Goal: Communication & Community: Participate in discussion

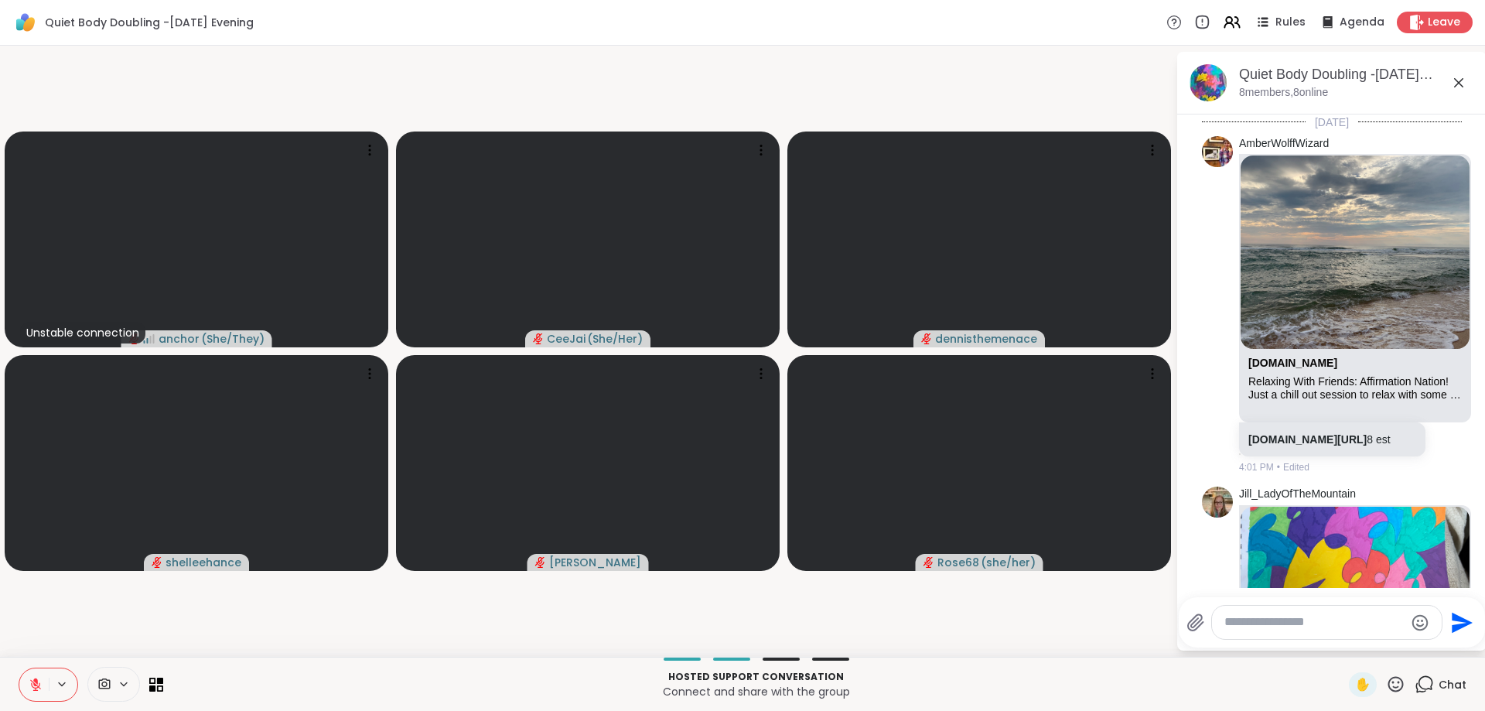
scroll to position [1231, 0]
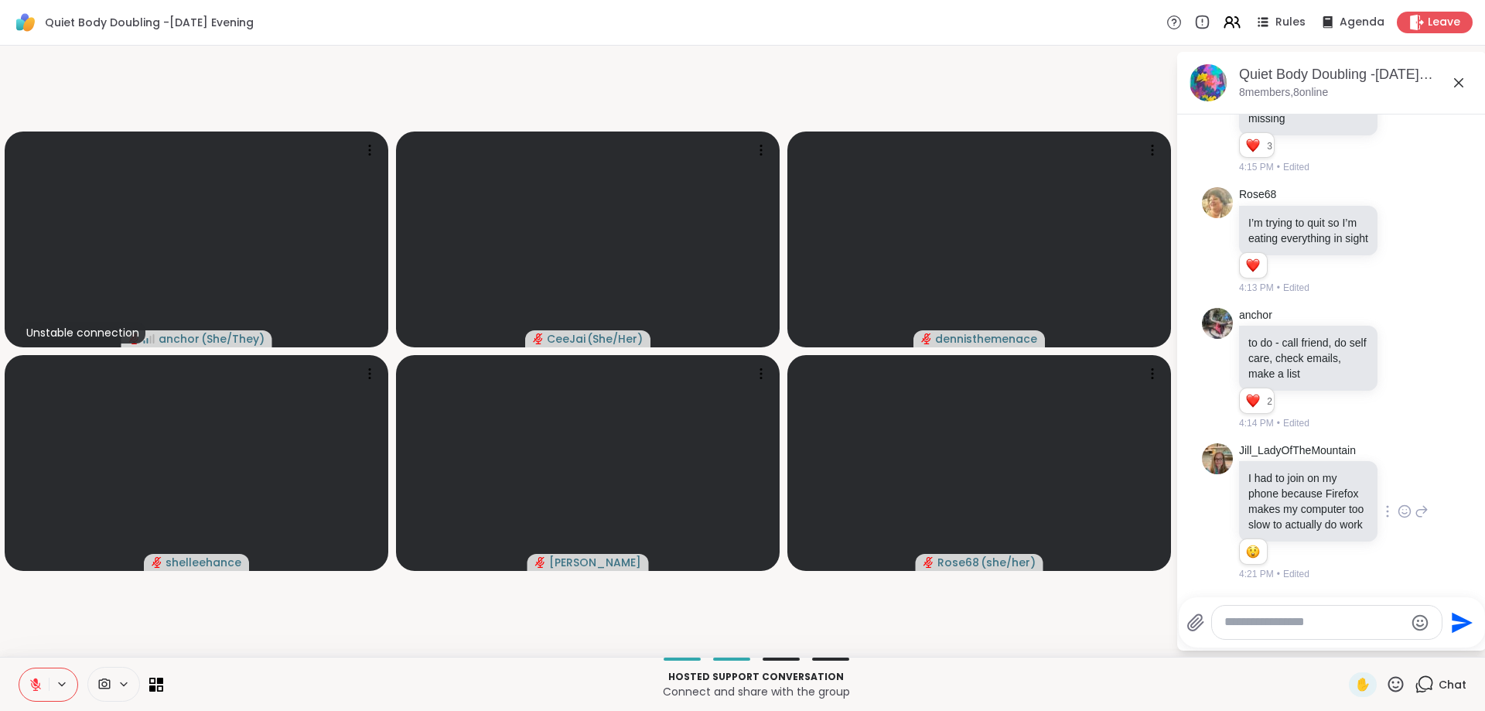
click at [1406, 509] on icon at bounding box center [1405, 510] width 14 height 15
click at [1356, 483] on div "Select Reaction: Astonished" at bounding box center [1350, 487] width 14 height 14
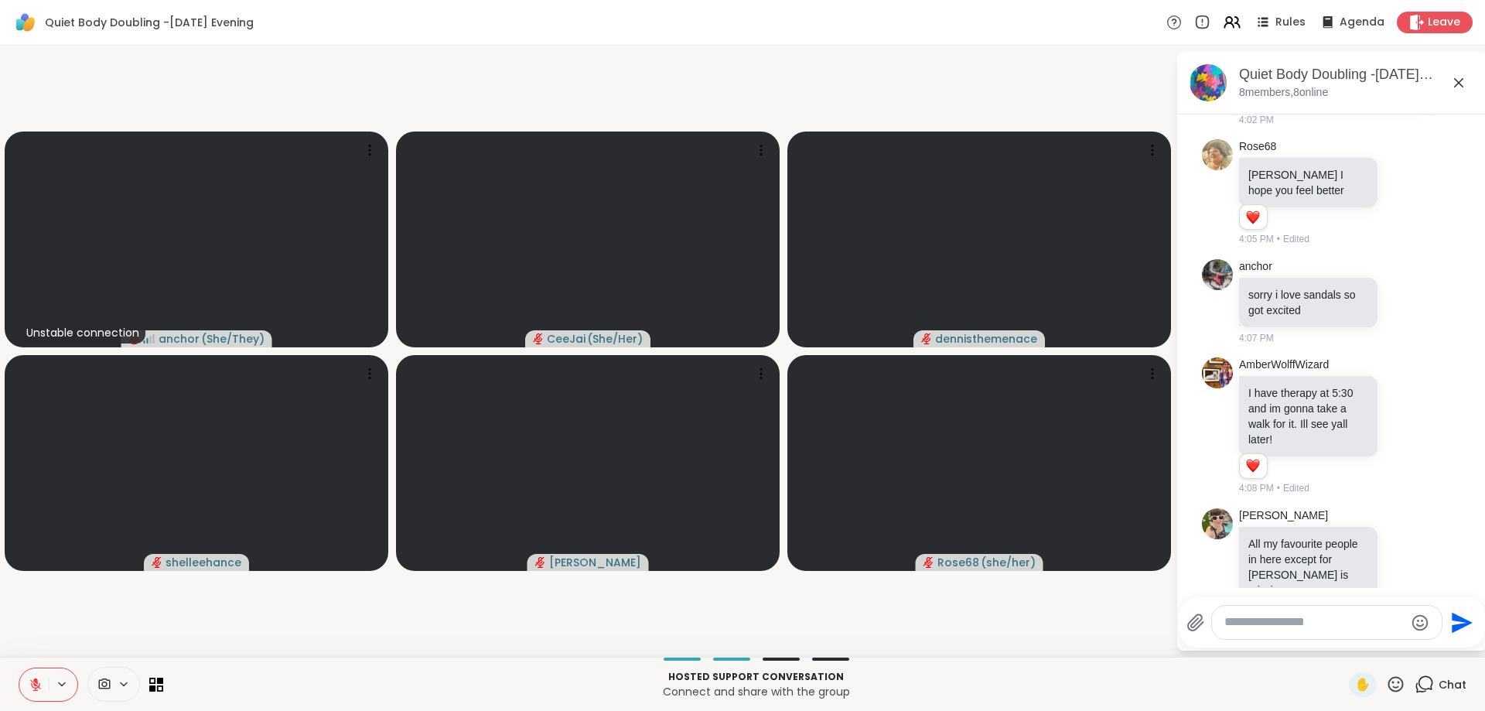
scroll to position [647, 0]
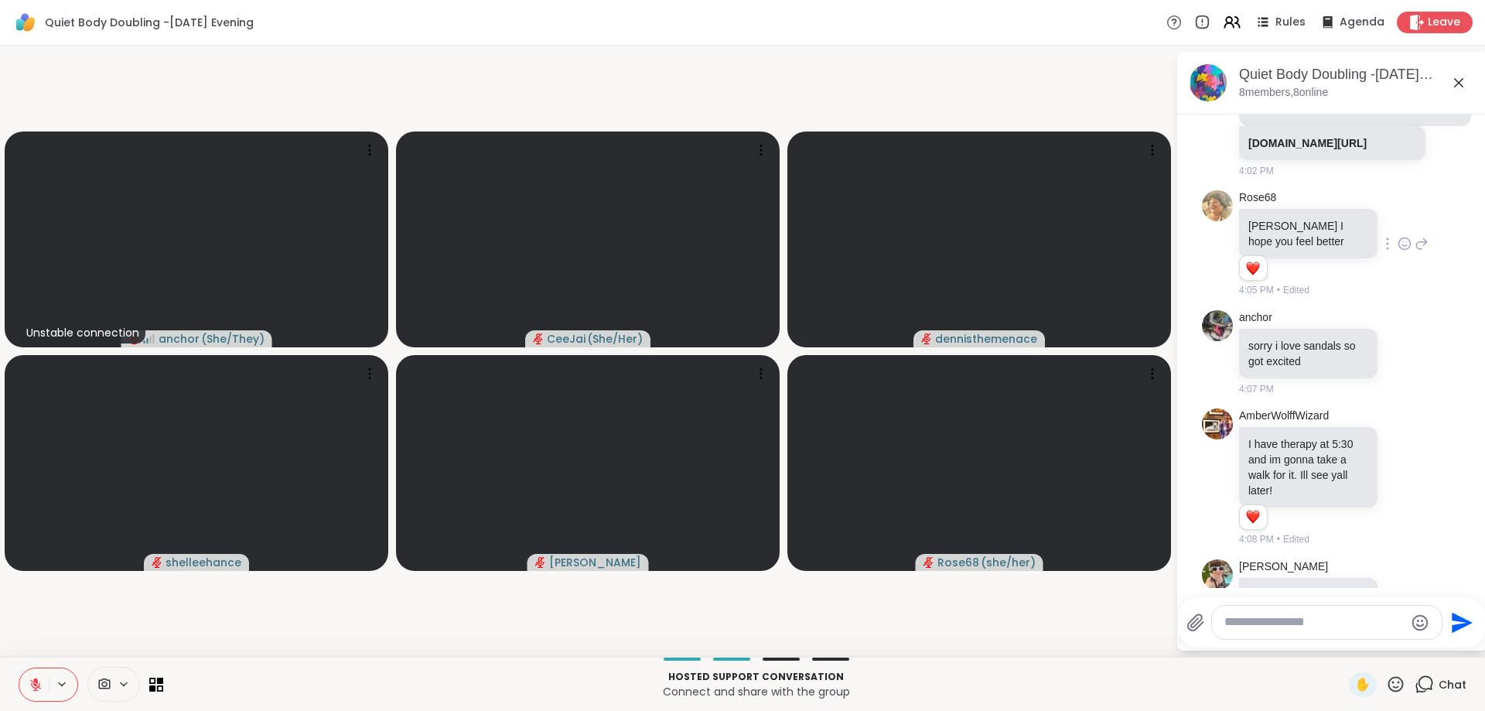
click at [1418, 253] on icon at bounding box center [1422, 243] width 14 height 19
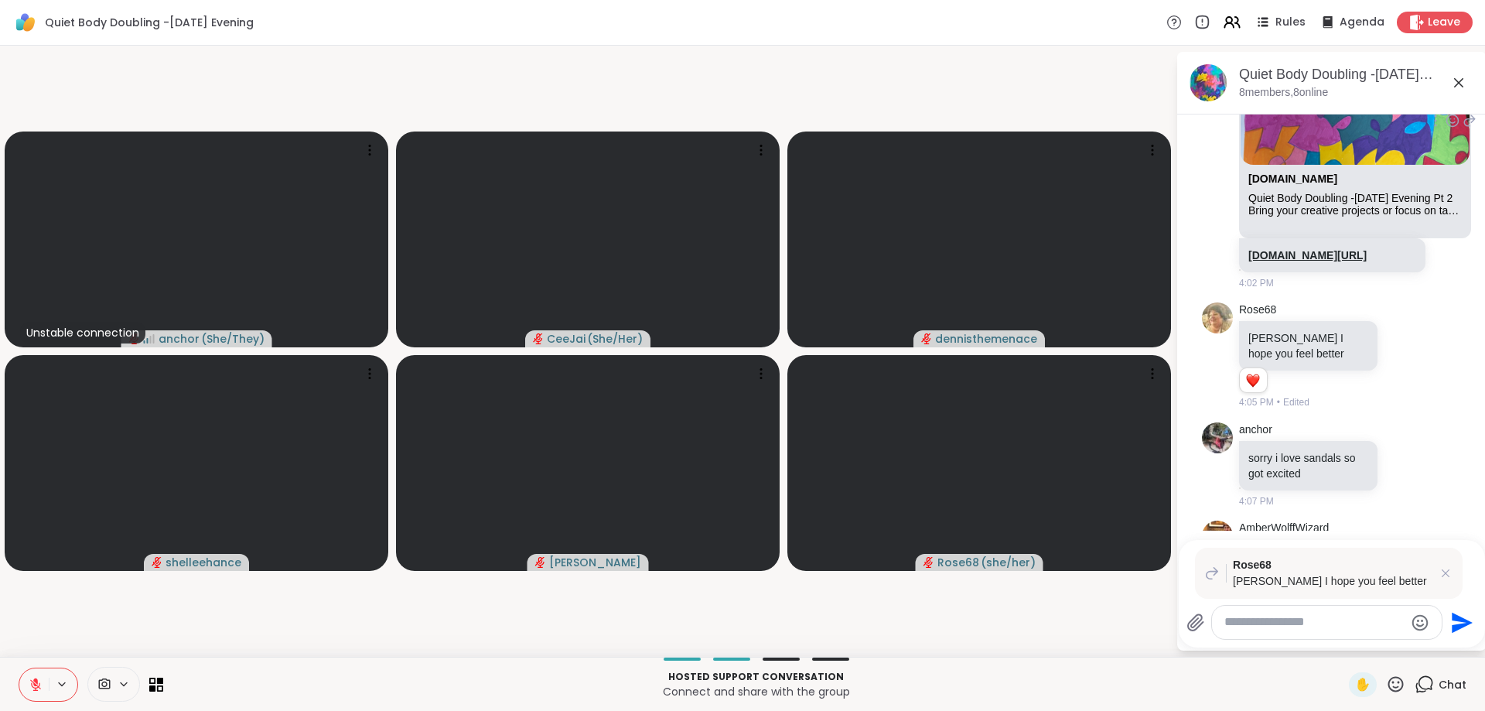
scroll to position [549, 0]
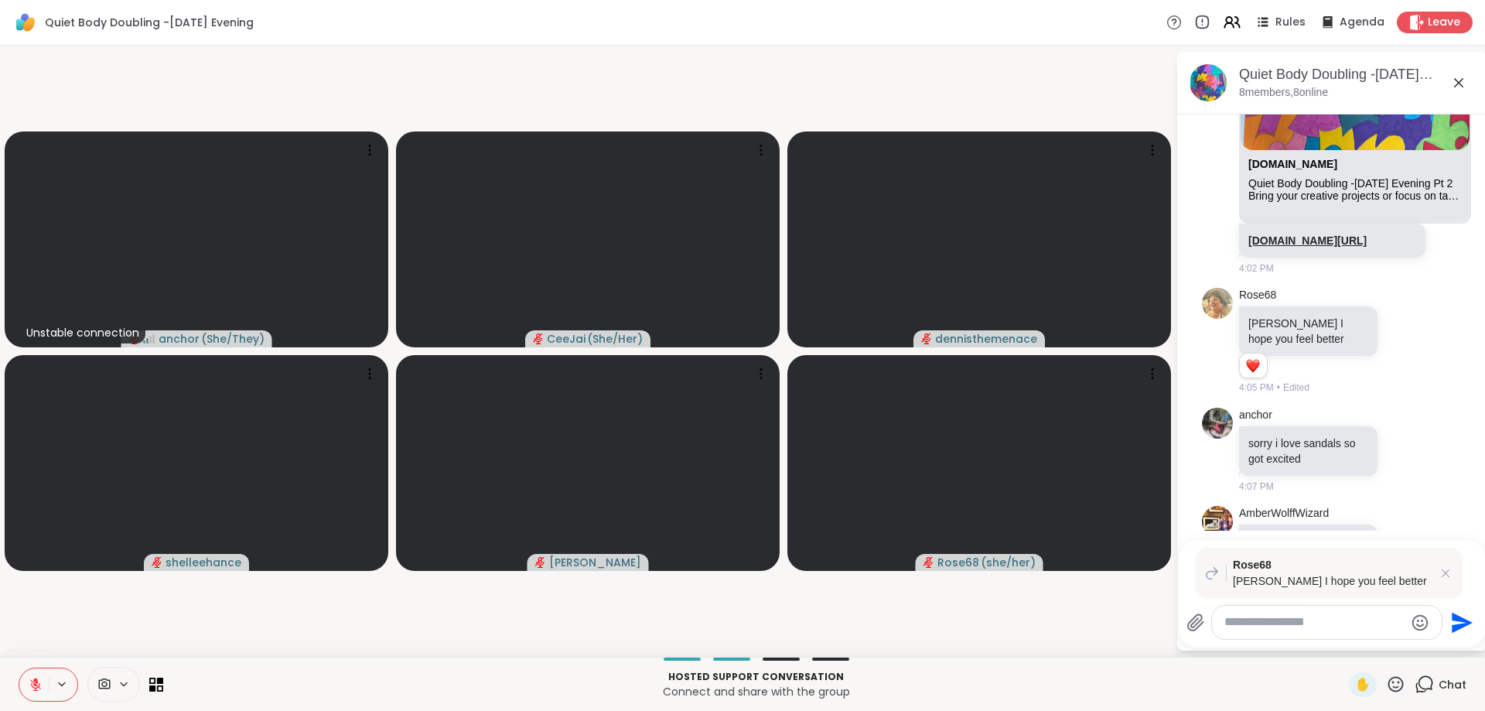
click at [1330, 247] on link "[DOMAIN_NAME][URL]" at bounding box center [1307, 240] width 118 height 12
click at [1293, 247] on link "[DOMAIN_NAME][URL]" at bounding box center [1307, 240] width 118 height 12
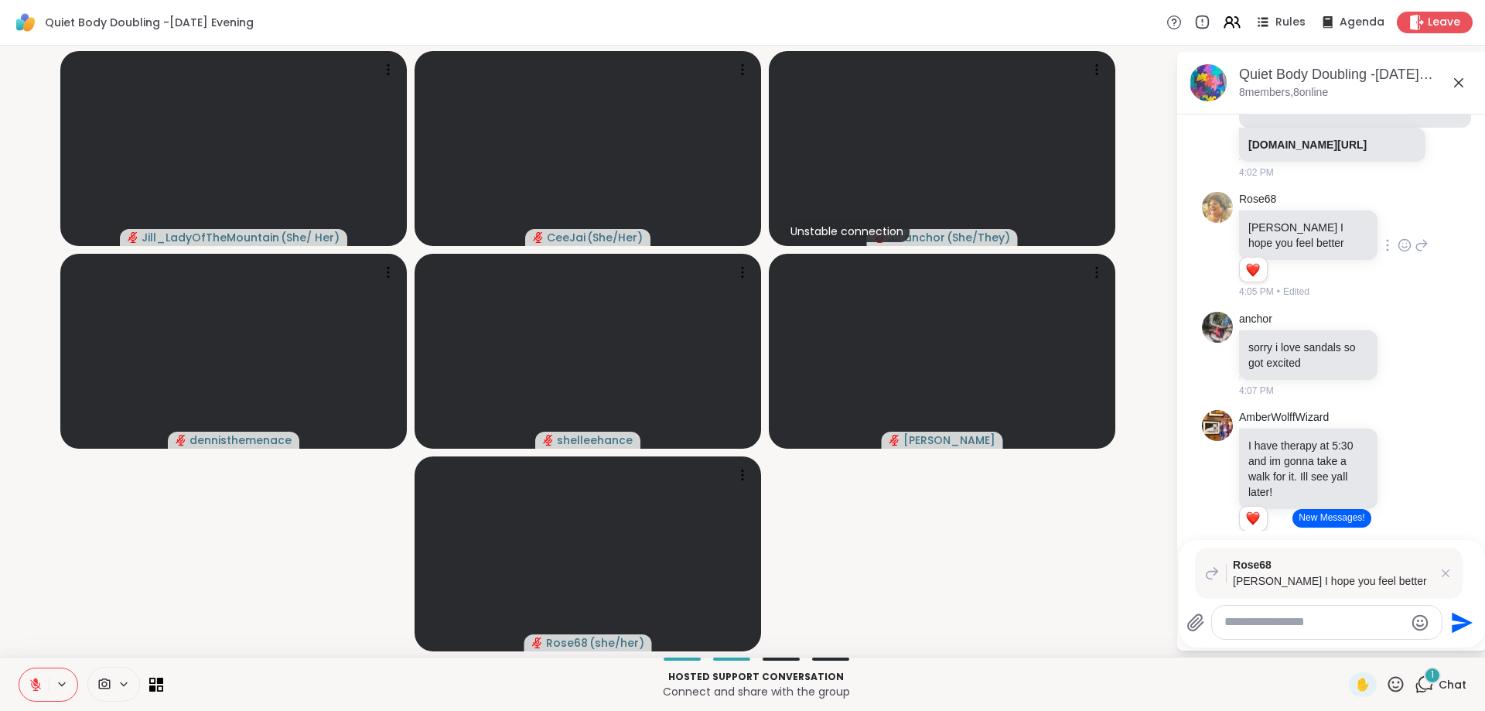
scroll to position [647, 0]
click at [1405, 360] on icon at bounding box center [1405, 352] width 14 height 15
click at [1275, 343] on button "Select Reaction: Heart" at bounding box center [1281, 327] width 31 height 31
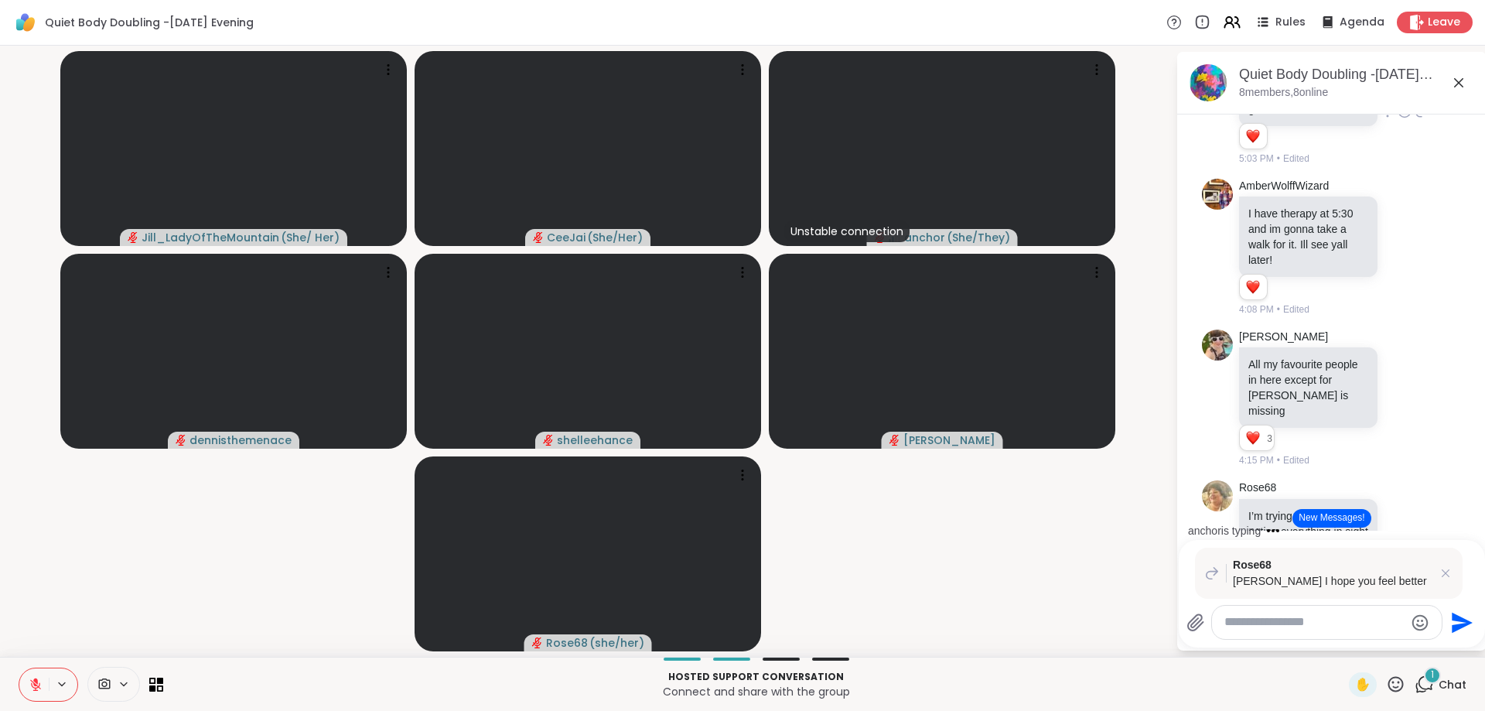
scroll to position [939, 0]
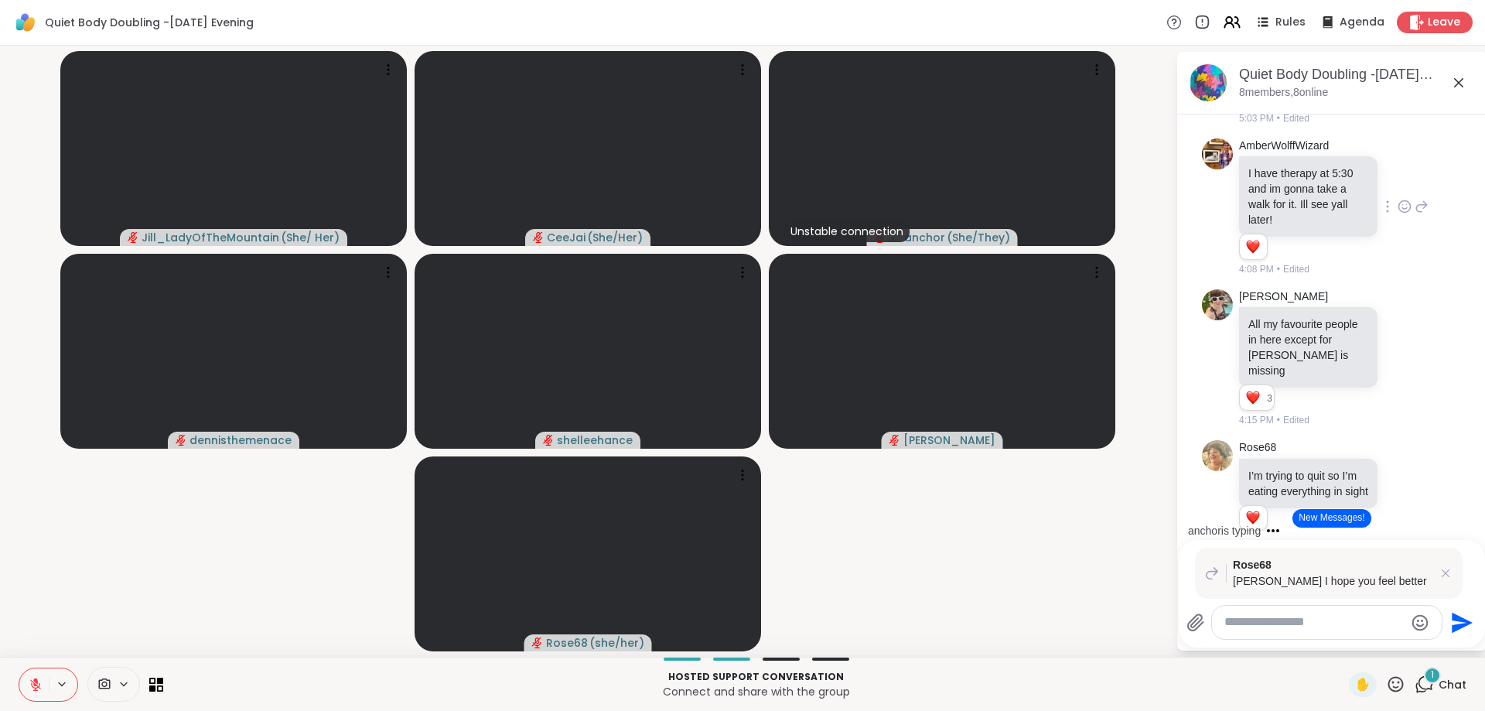
click at [1400, 214] on icon at bounding box center [1405, 206] width 14 height 15
click at [1278, 189] on div "Select Reaction: Heart" at bounding box center [1282, 182] width 14 height 14
click at [1405, 365] on icon at bounding box center [1405, 357] width 14 height 15
click at [1285, 340] on div "Select Reaction: Heart" at bounding box center [1282, 333] width 14 height 14
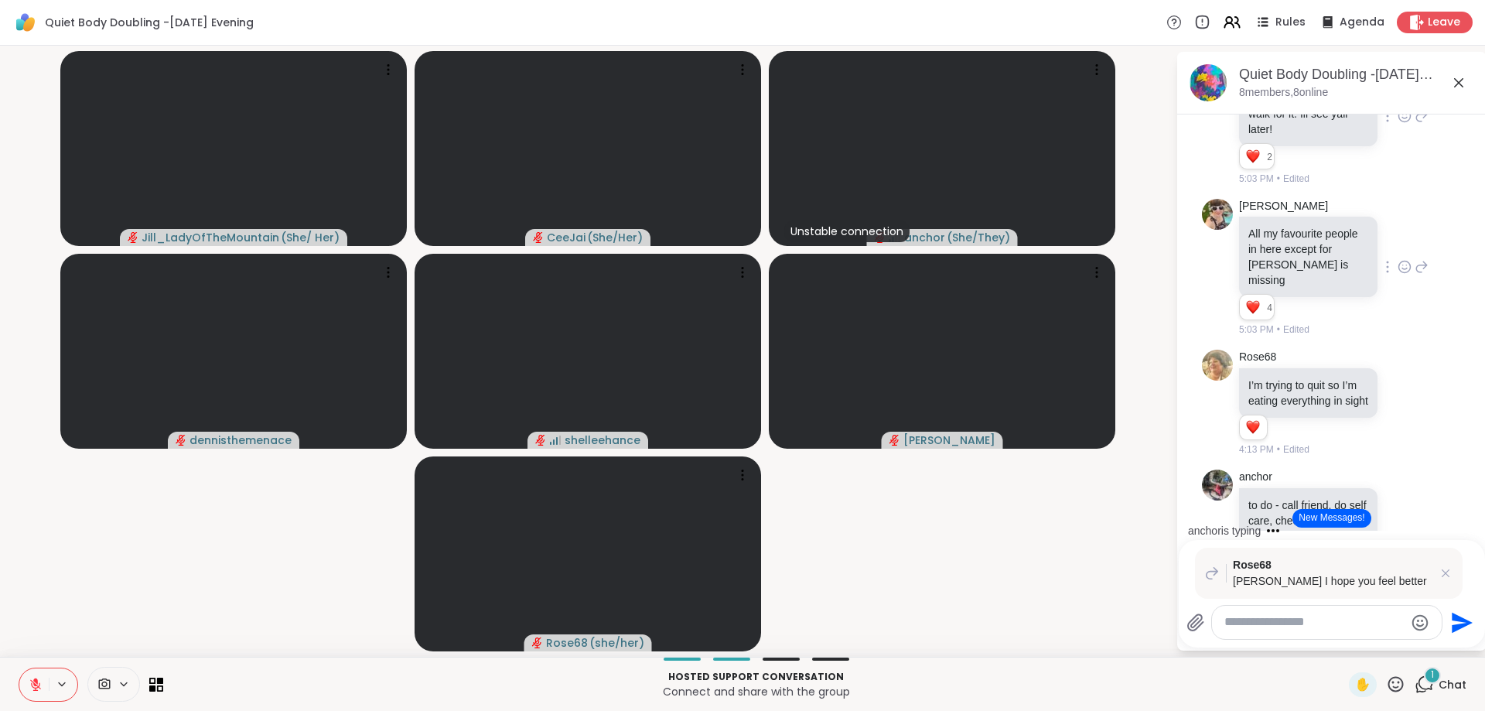
scroll to position [1036, 0]
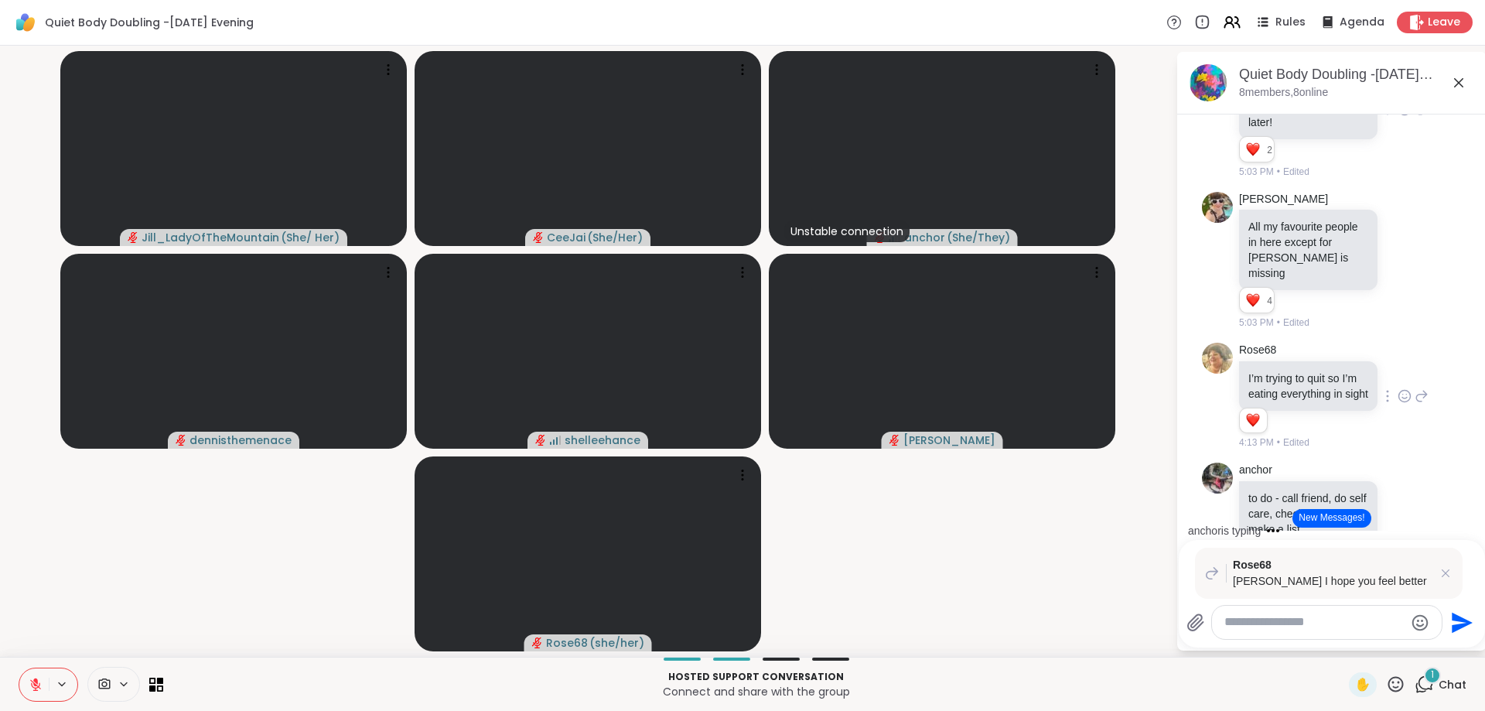
click at [1402, 404] on icon at bounding box center [1405, 395] width 14 height 15
click at [1280, 378] on div "Select Reaction: Heart" at bounding box center [1282, 371] width 14 height 14
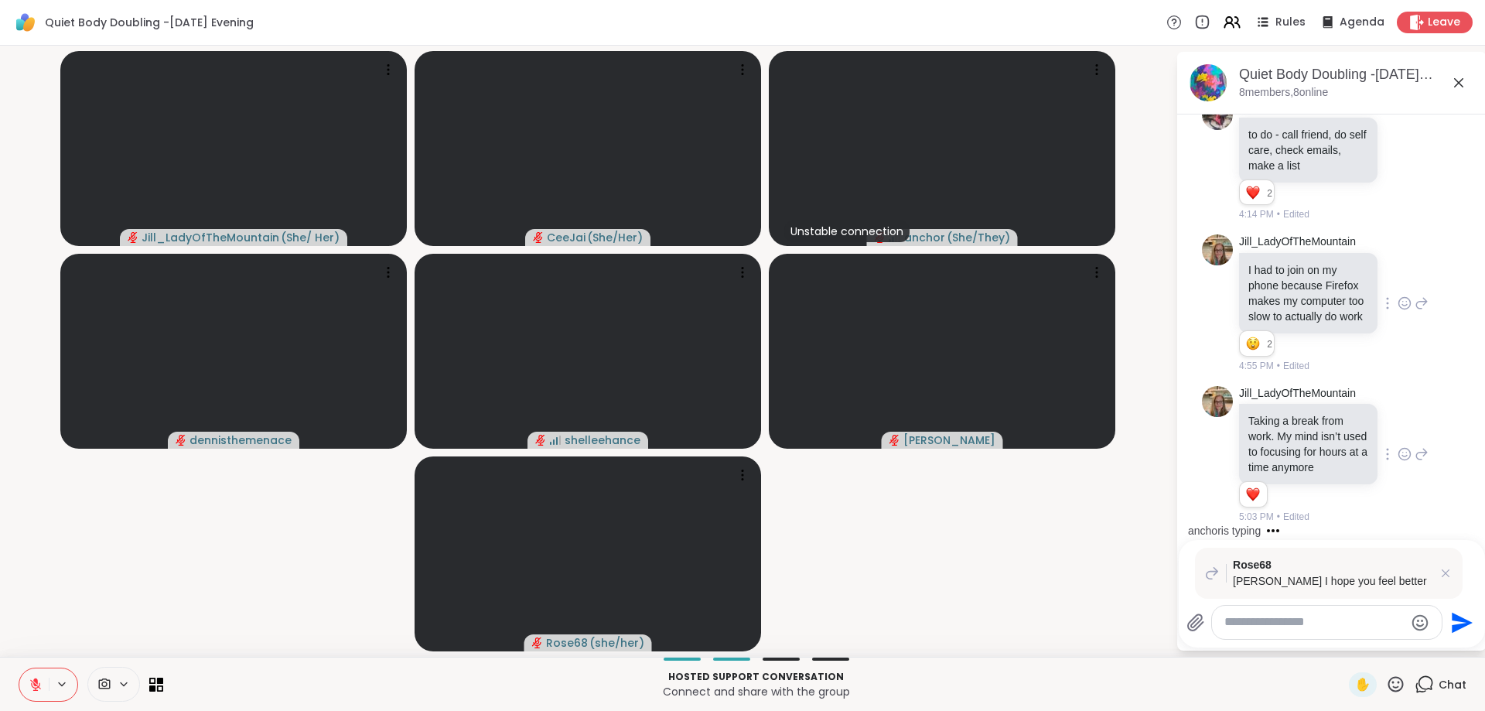
scroll to position [1622, 0]
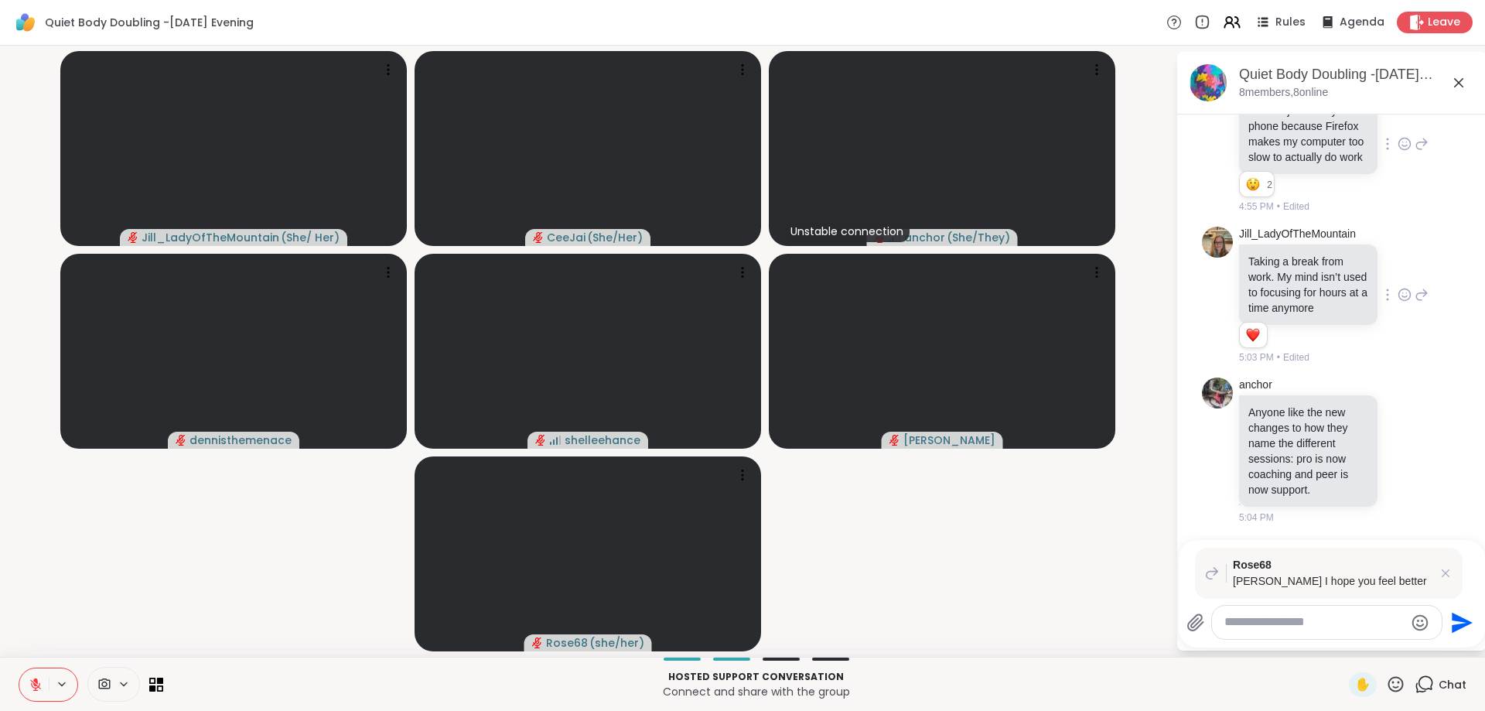
click at [1402, 292] on icon at bounding box center [1405, 294] width 14 height 15
click at [1283, 275] on div "Select Reaction: Heart" at bounding box center [1282, 270] width 14 height 14
click at [1444, 574] on icon at bounding box center [1445, 572] width 15 height 15
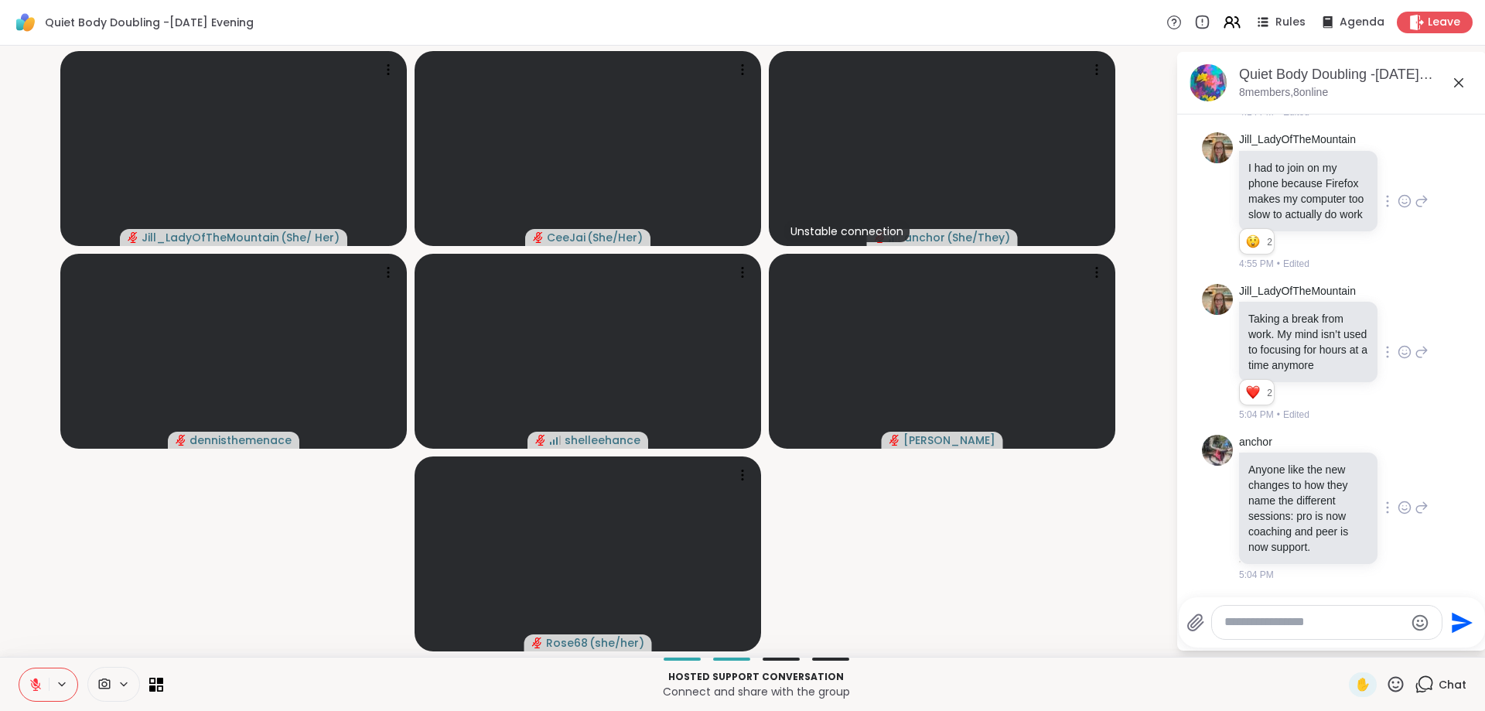
click at [1418, 503] on icon at bounding box center [1422, 507] width 14 height 19
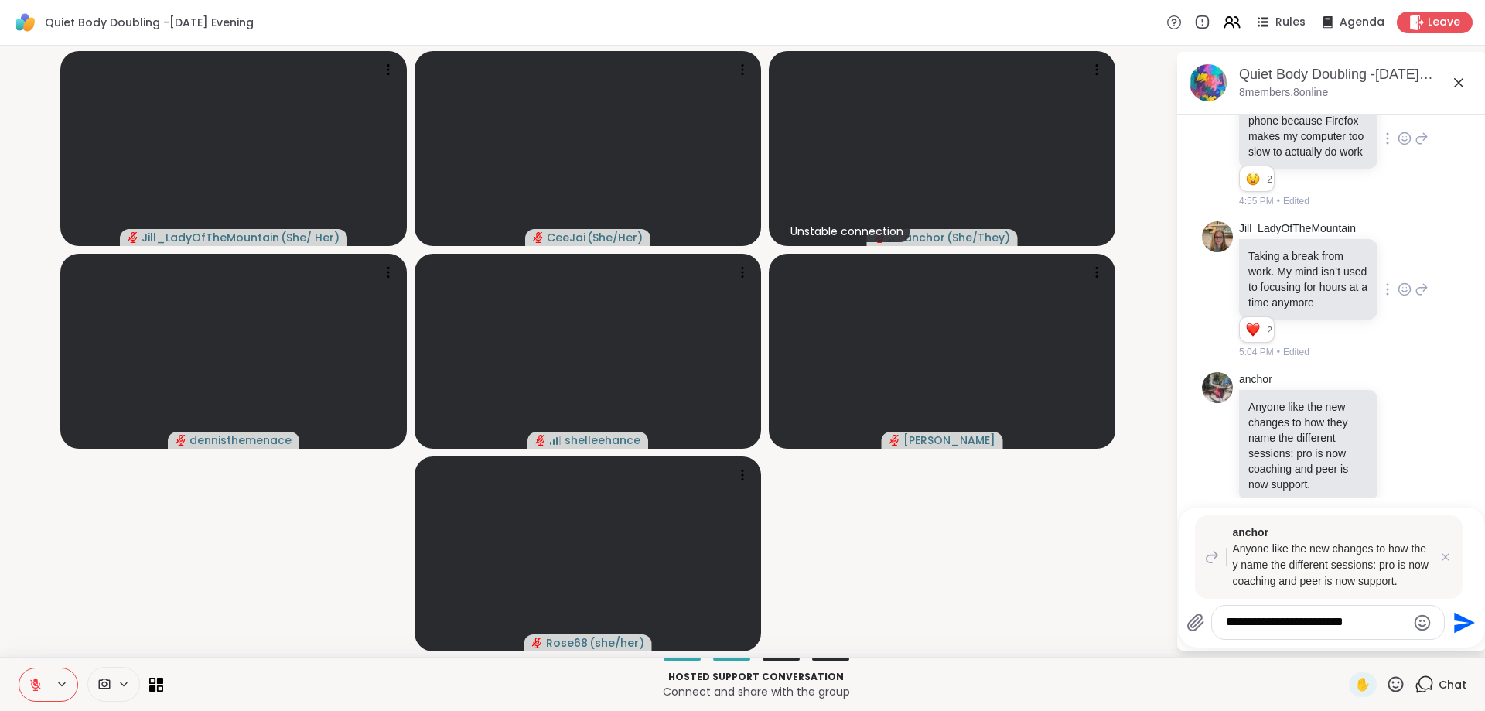
scroll to position [1826, 0]
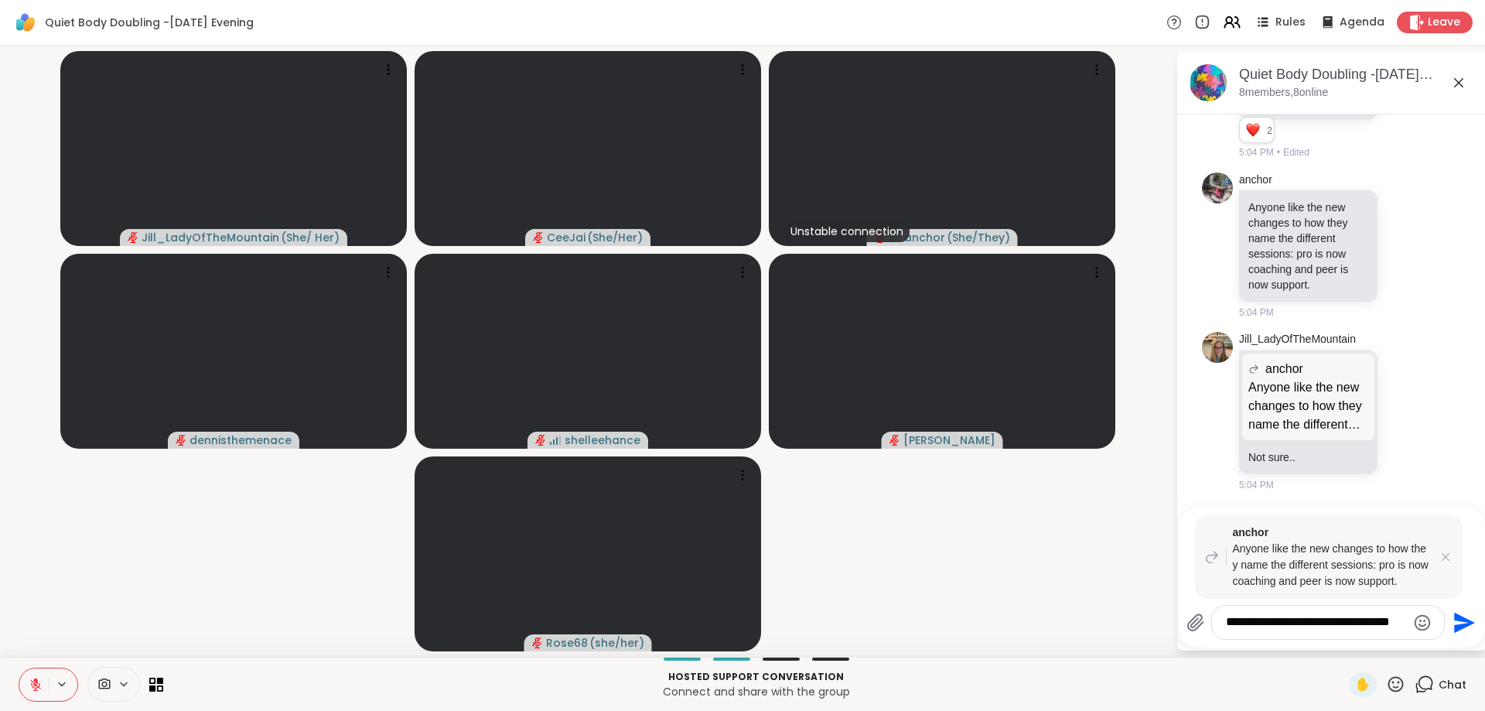
type textarea "**********"
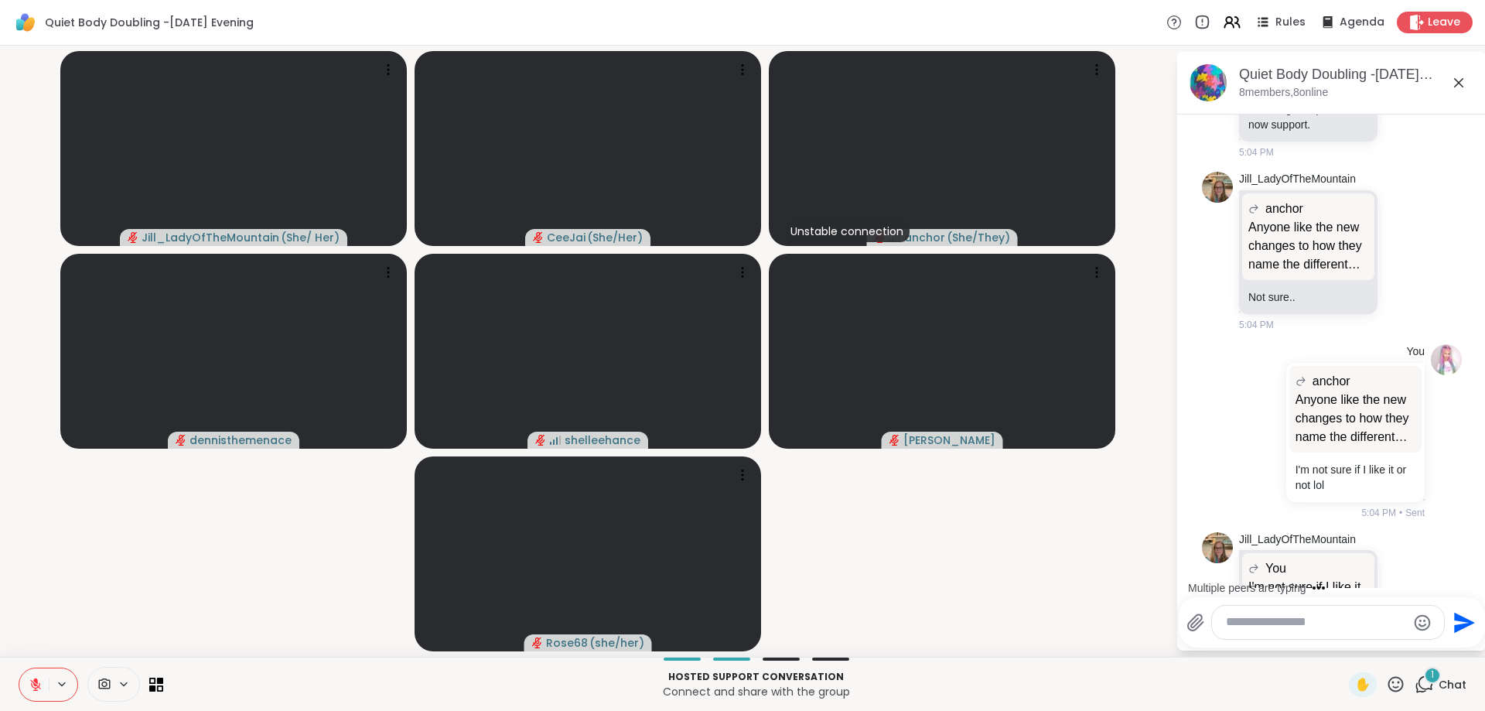
scroll to position [2077, 0]
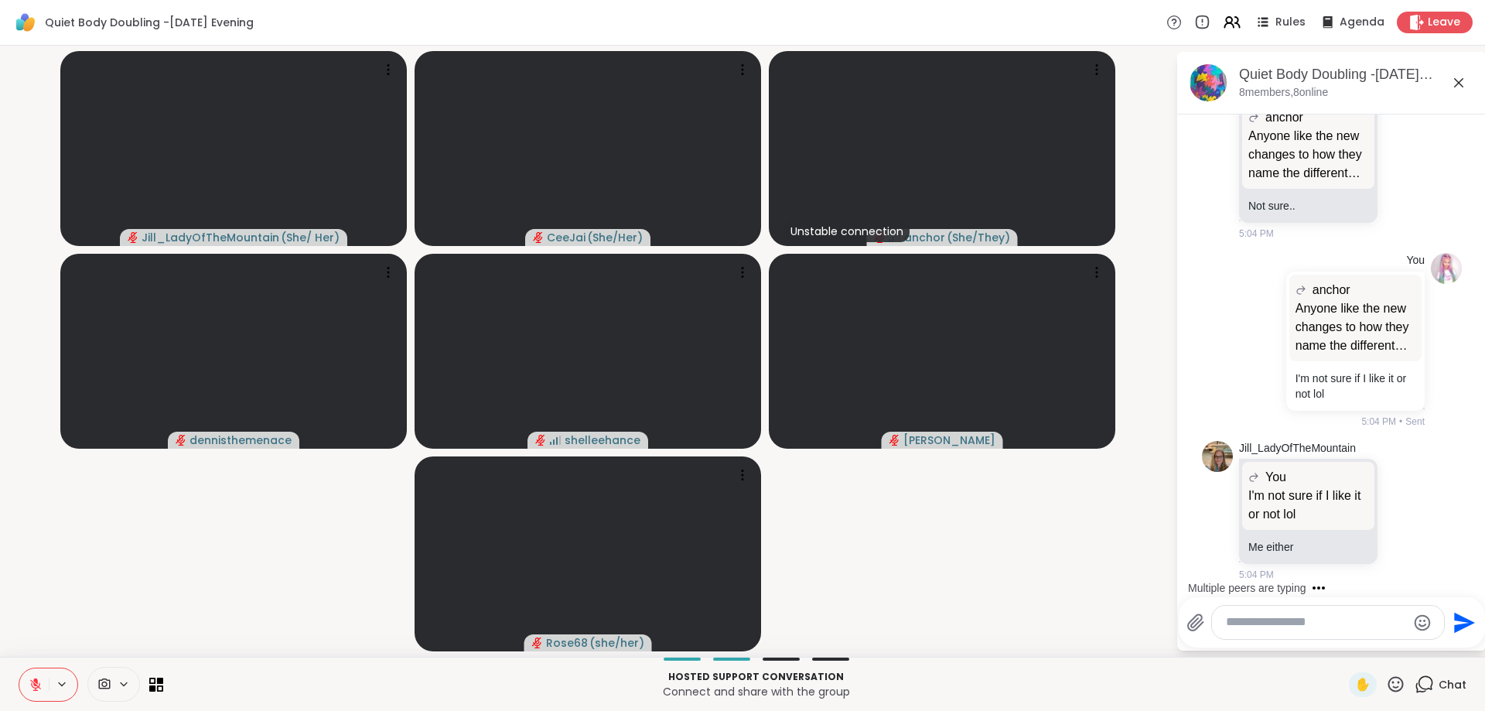
click at [1281, 627] on textarea "Type your message" at bounding box center [1316, 622] width 180 height 16
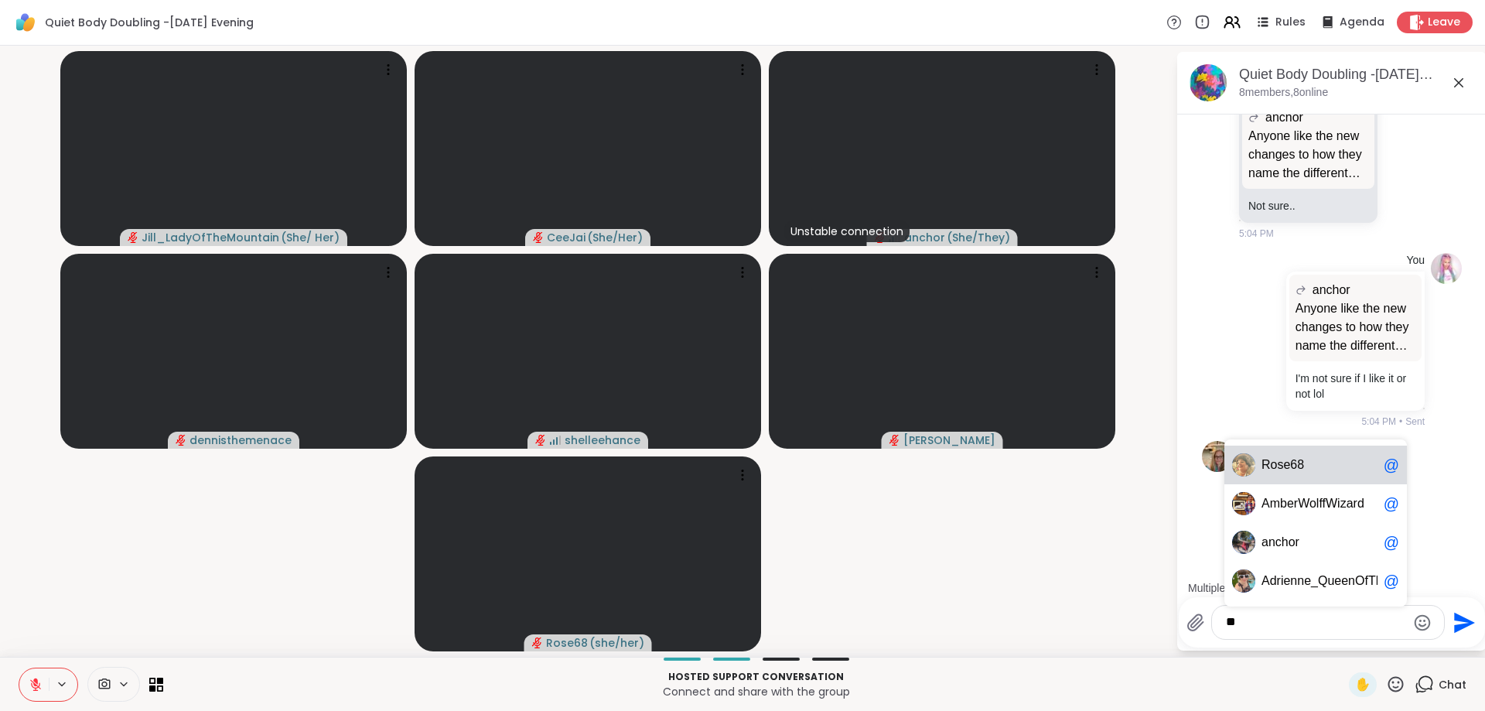
click at [1278, 477] on div "R ose68 @" at bounding box center [1315, 464] width 183 height 39
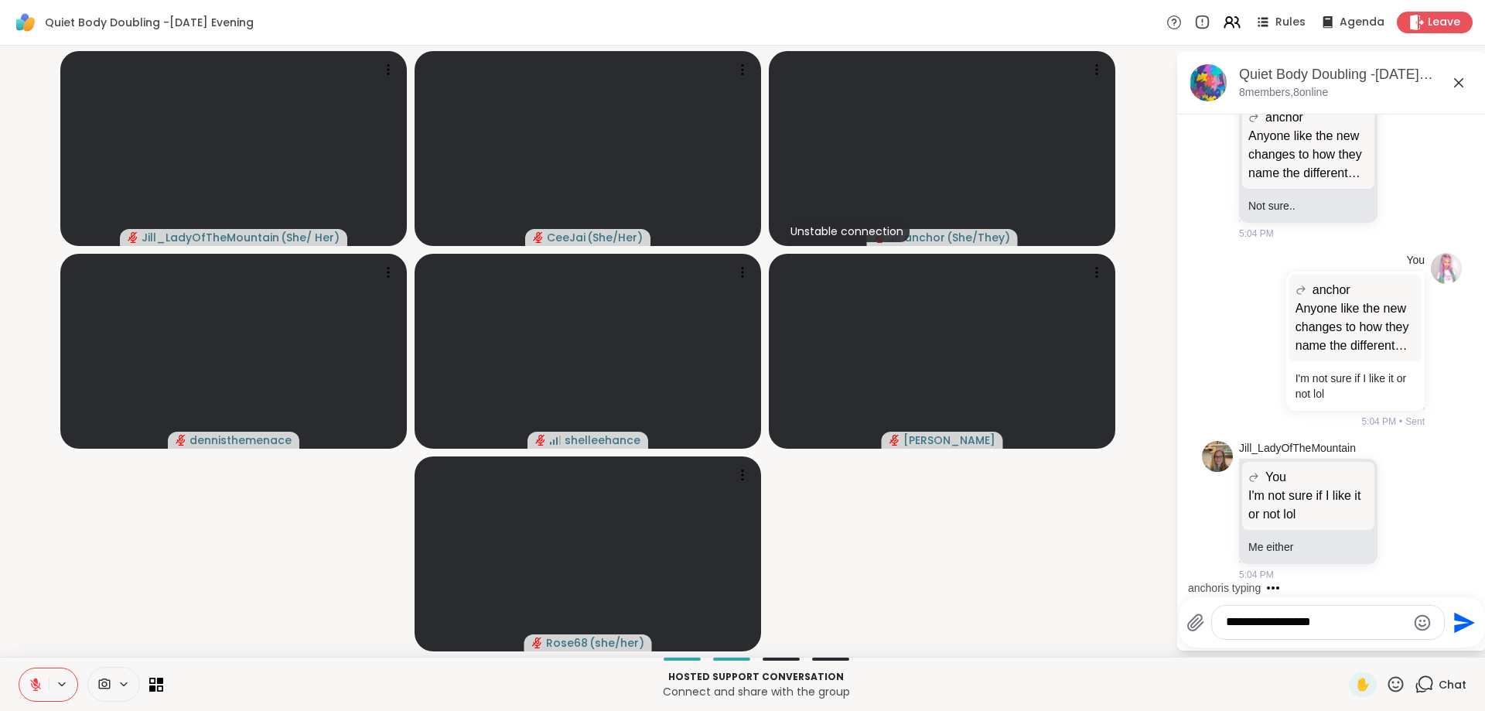
scroll to position [2191, 0]
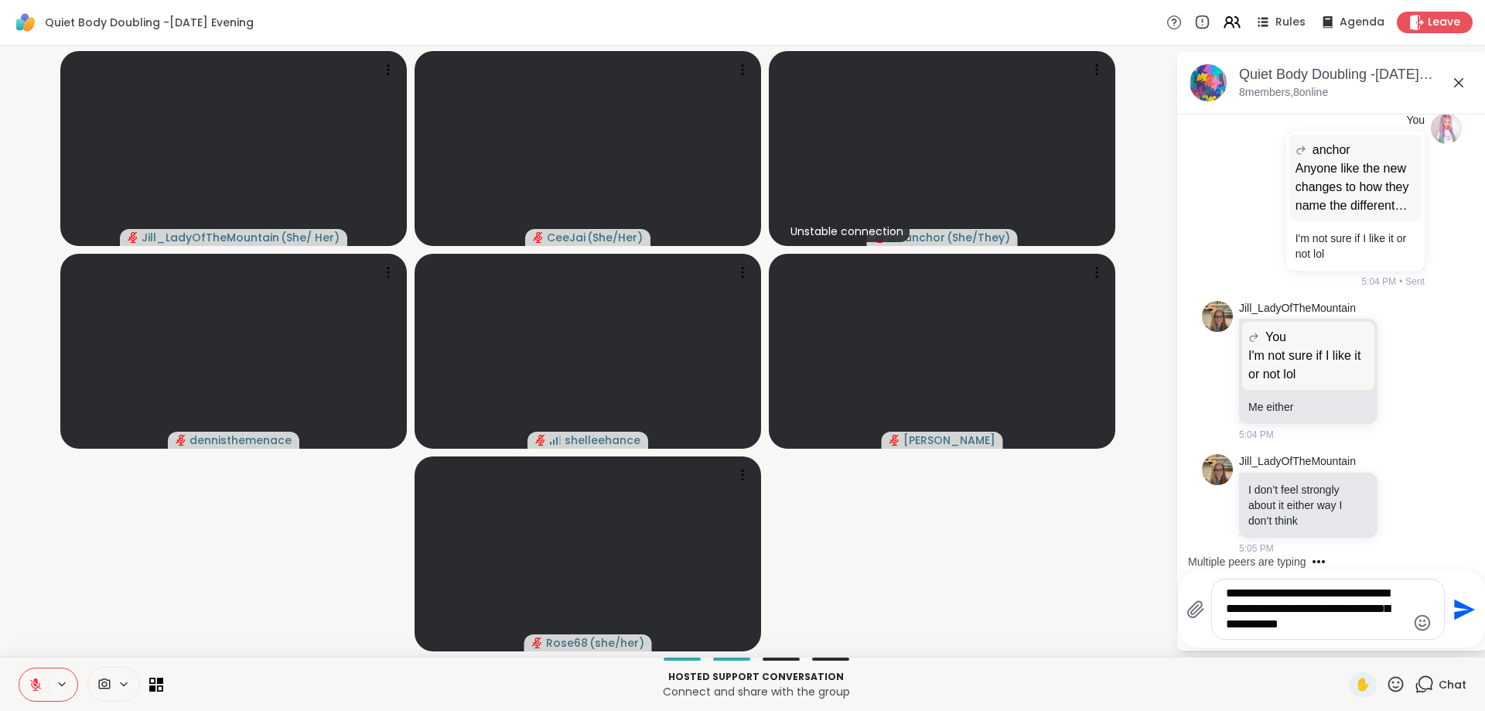
type textarea "**********"
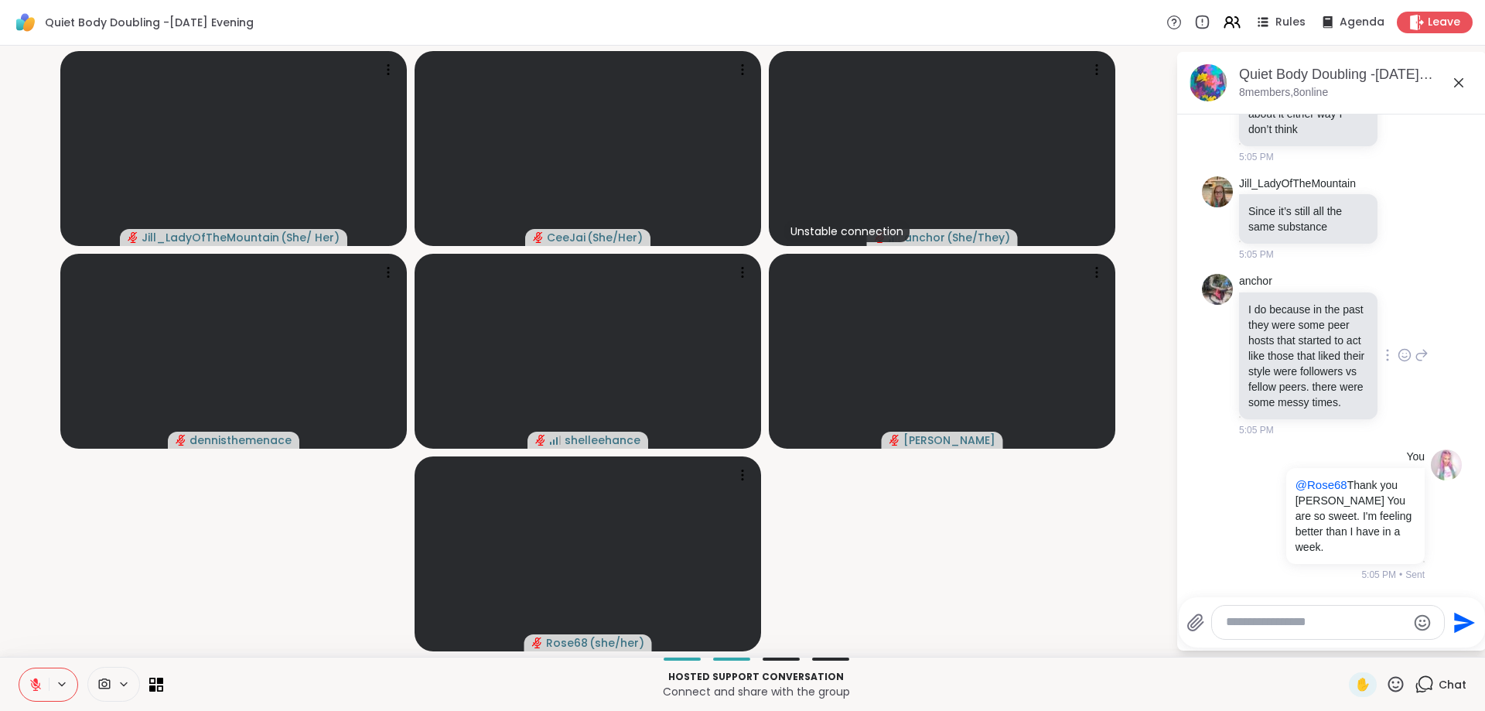
scroll to position [2593, 0]
click at [1399, 360] on icon at bounding box center [1405, 355] width 12 height 12
click at [1245, 345] on button "Select Reaction: Thumbs up" at bounding box center [1247, 330] width 31 height 31
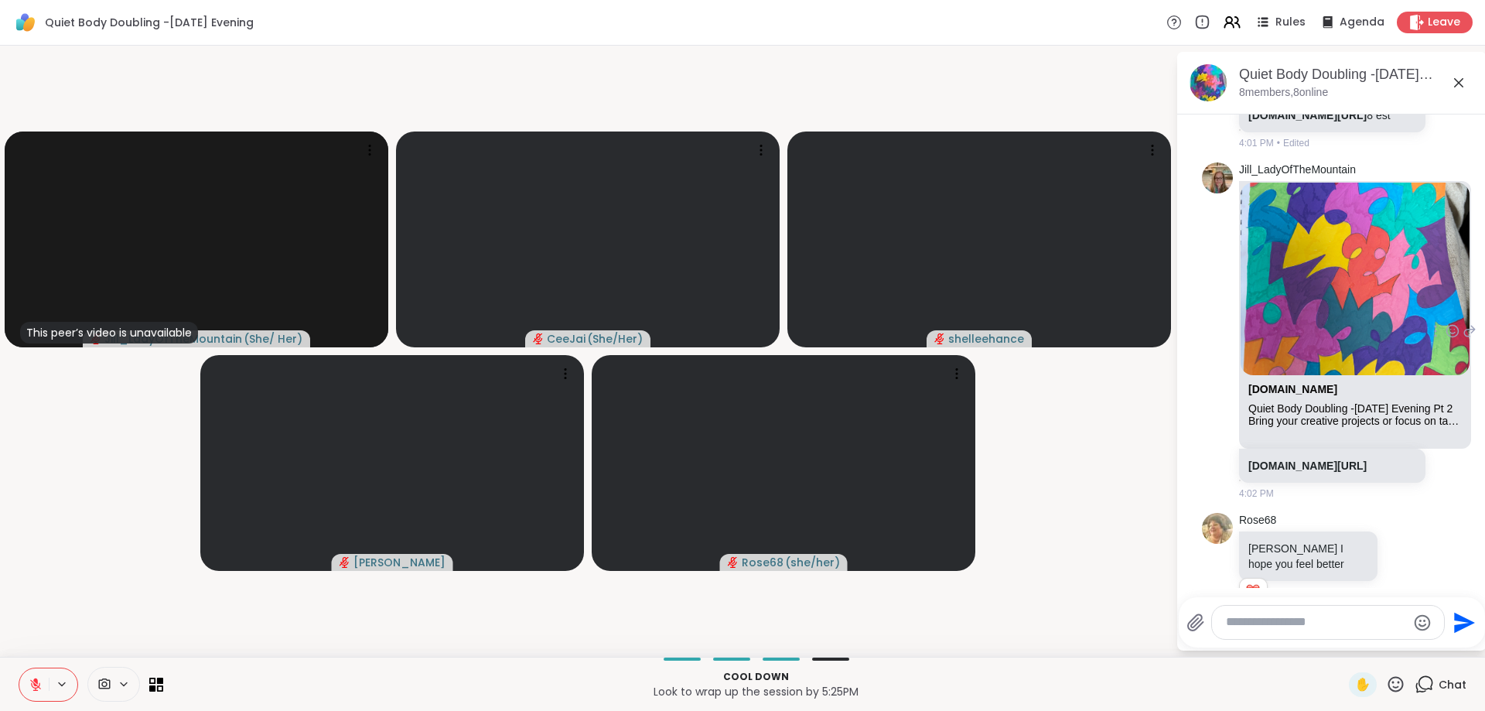
scroll to position [398, 0]
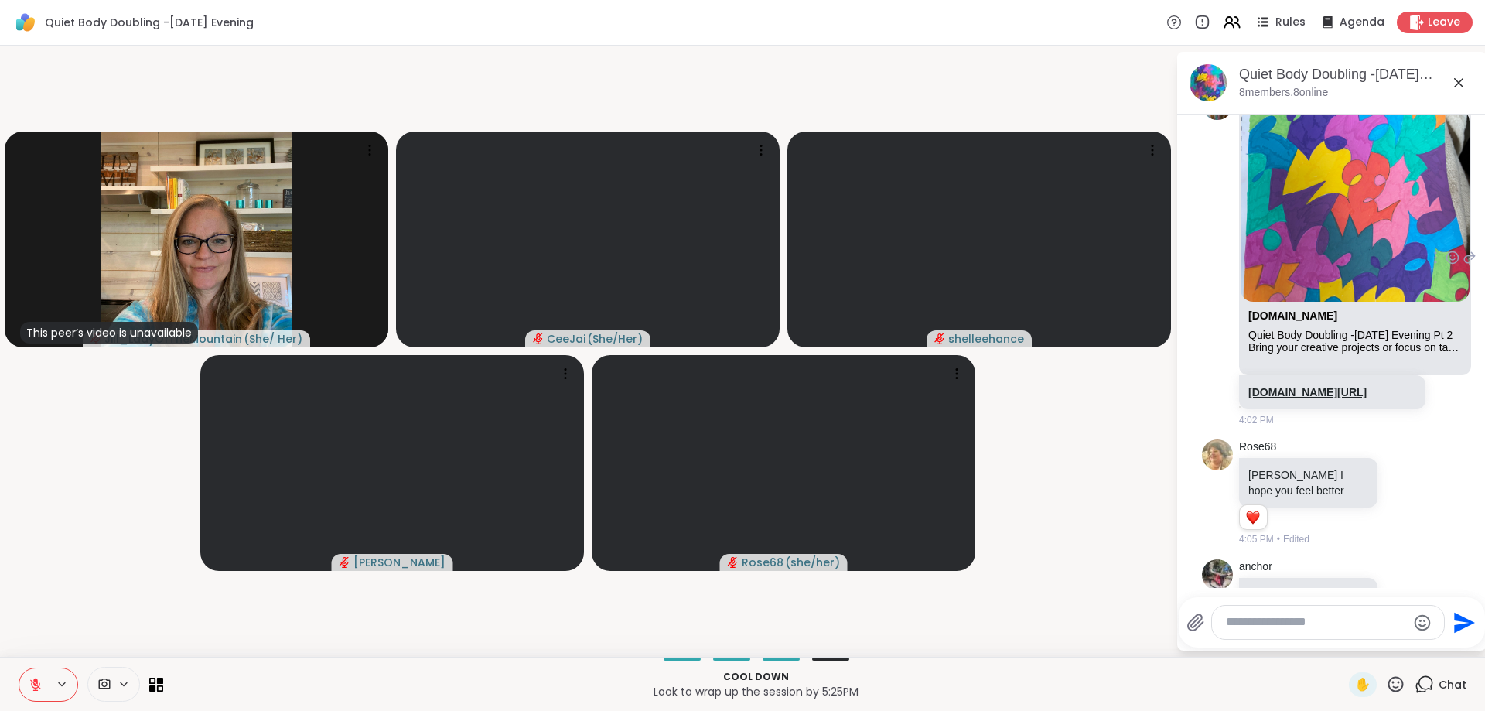
click at [1312, 398] on link "[DOMAIN_NAME][URL]" at bounding box center [1307, 392] width 118 height 12
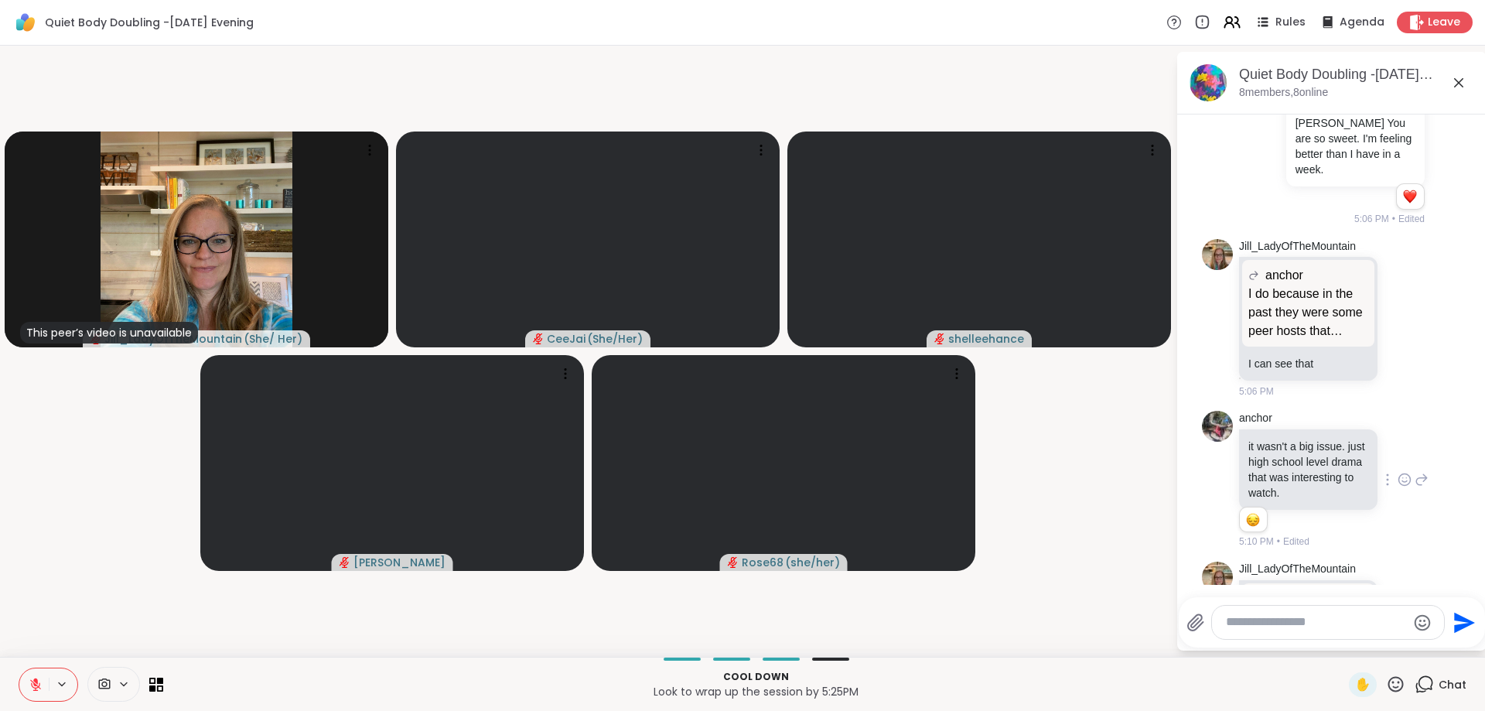
scroll to position [3029, 0]
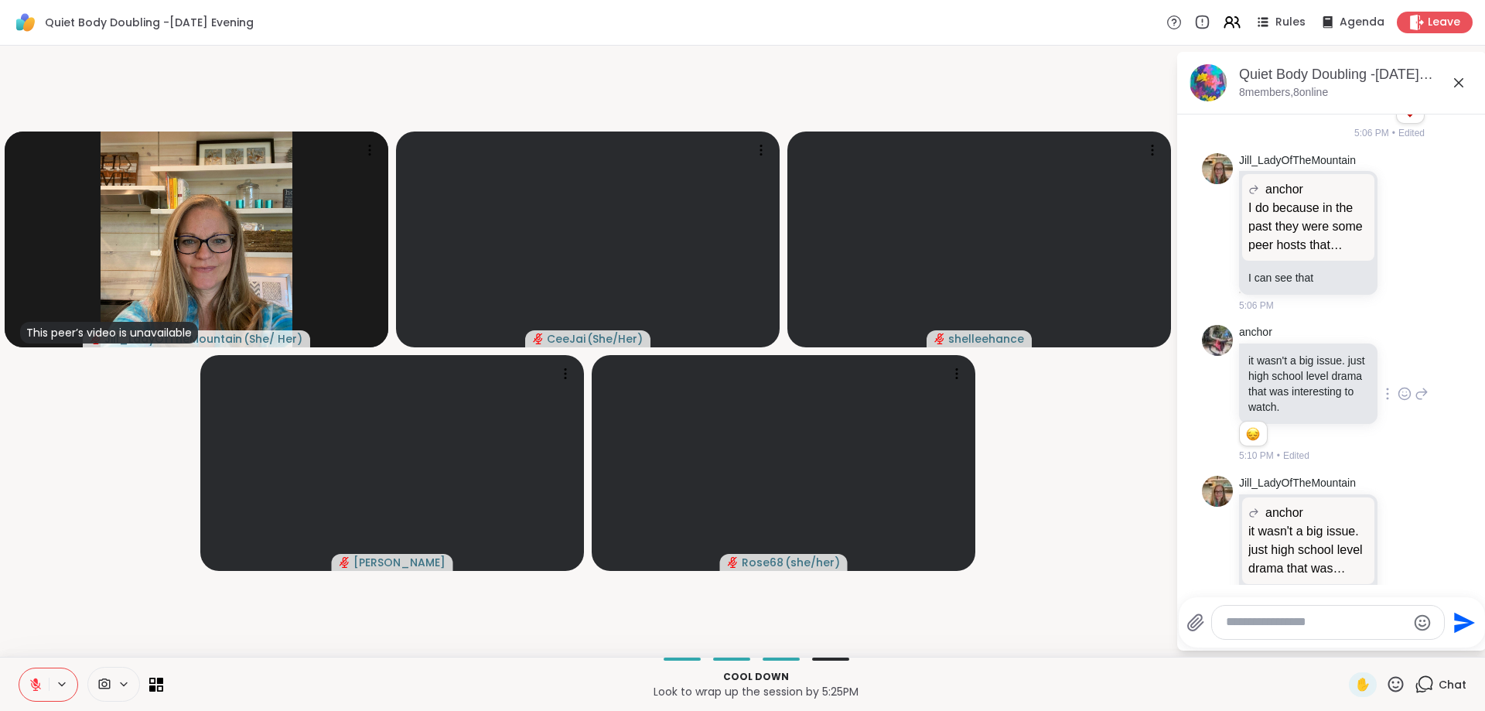
click at [1402, 401] on icon at bounding box center [1405, 393] width 14 height 15
click at [1317, 384] on button "Select Reaction: Sad" at bounding box center [1315, 368] width 31 height 31
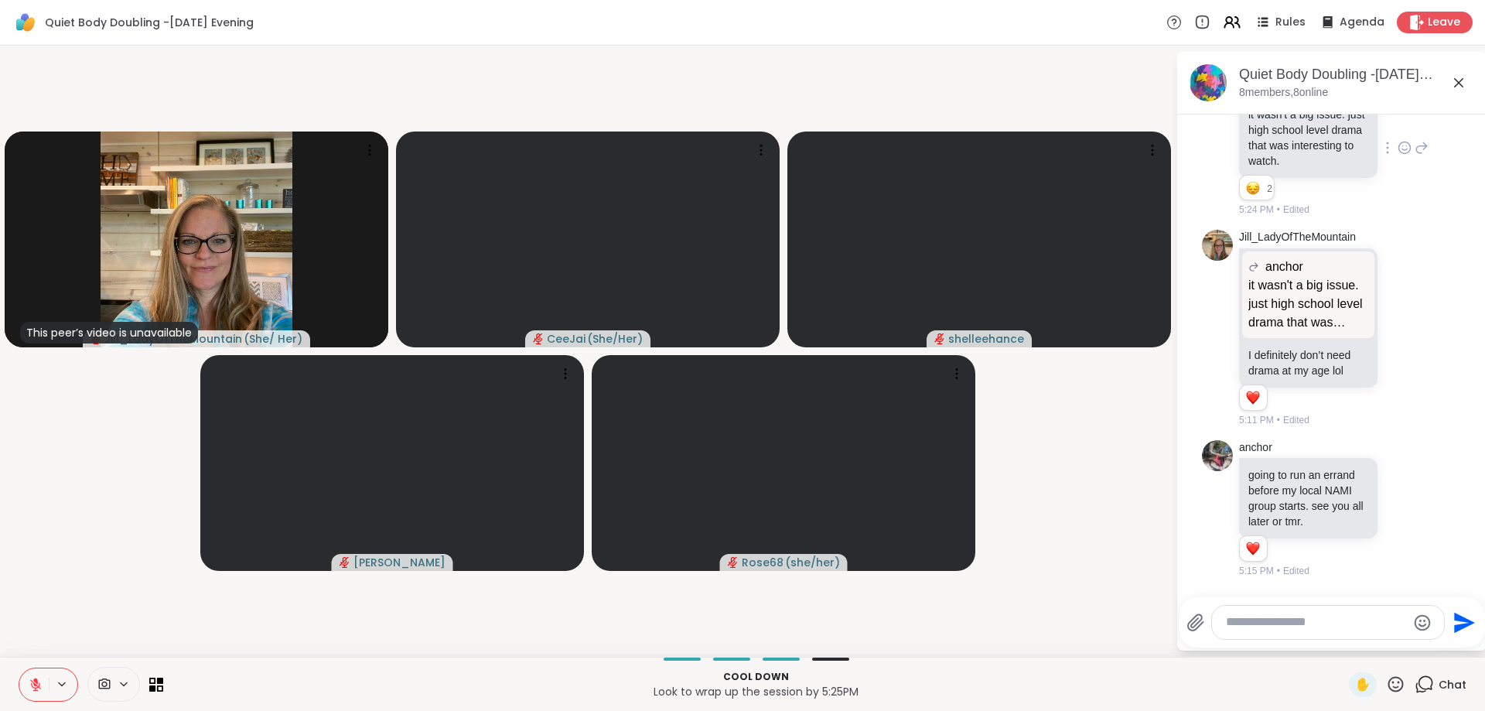
scroll to position [3321, 0]
click at [1404, 331] on icon at bounding box center [1405, 327] width 14 height 15
click at [1284, 307] on div "Select Reaction: Heart" at bounding box center [1282, 303] width 14 height 14
click at [1404, 510] on icon at bounding box center [1405, 507] width 14 height 15
click at [1282, 480] on div "Select Reaction: Heart" at bounding box center [1282, 483] width 14 height 14
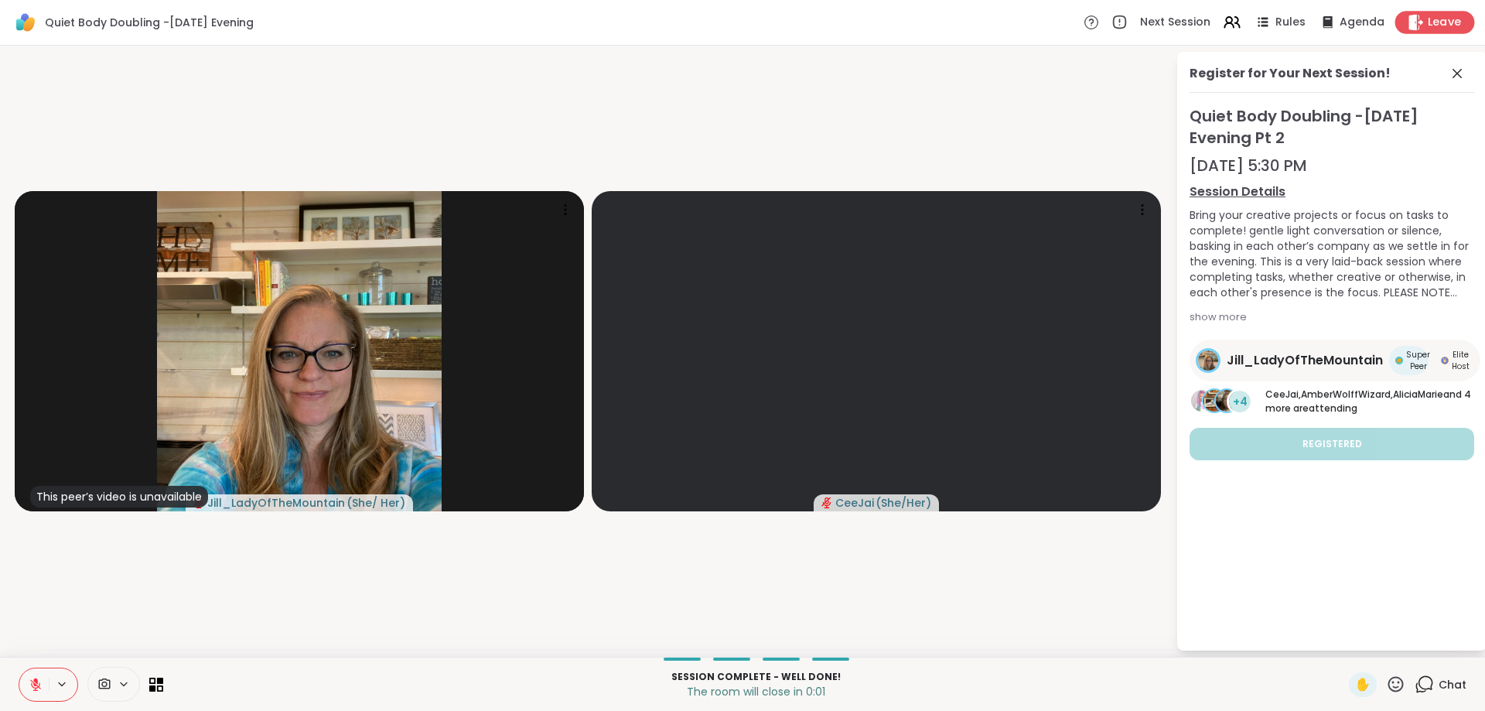
click at [1432, 19] on span "Leave" at bounding box center [1445, 23] width 34 height 16
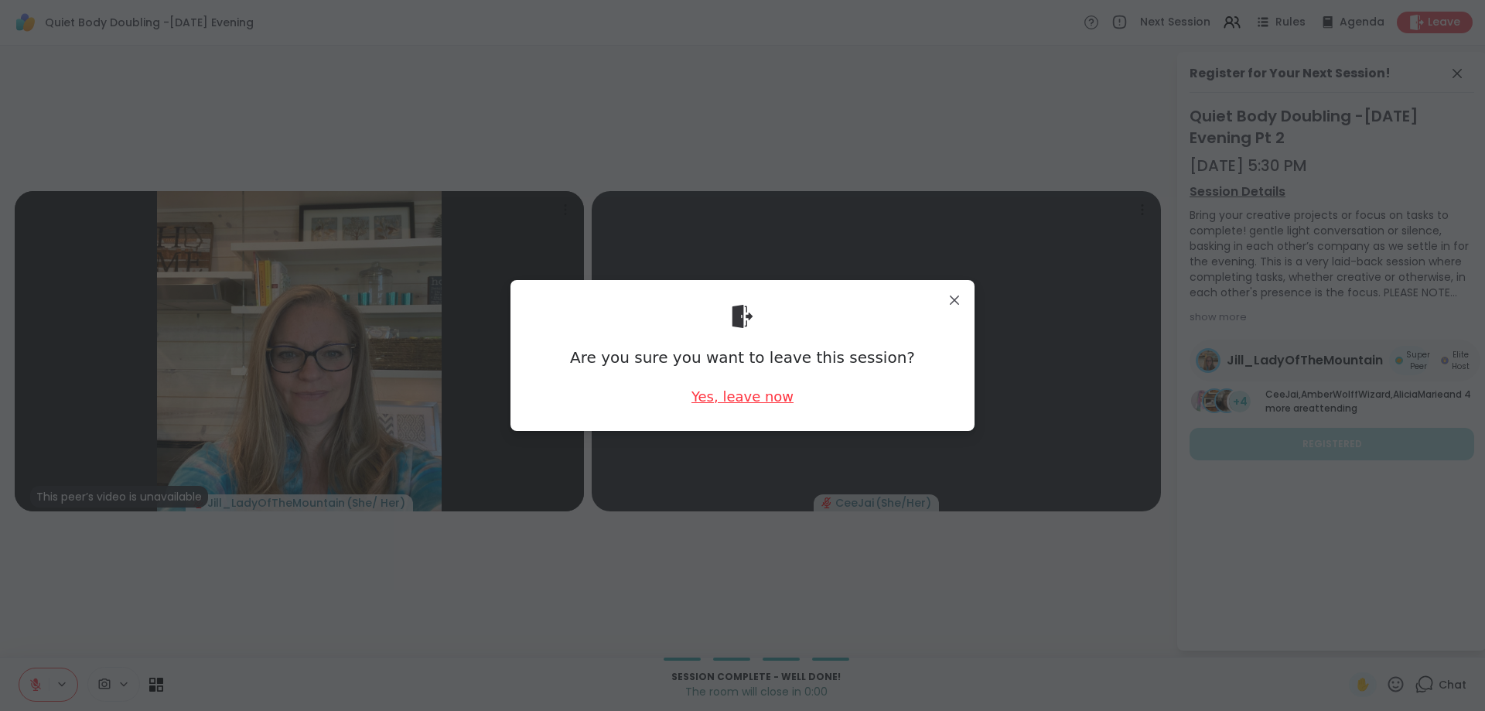
click at [760, 398] on div "Yes, leave now" at bounding box center [742, 396] width 102 height 19
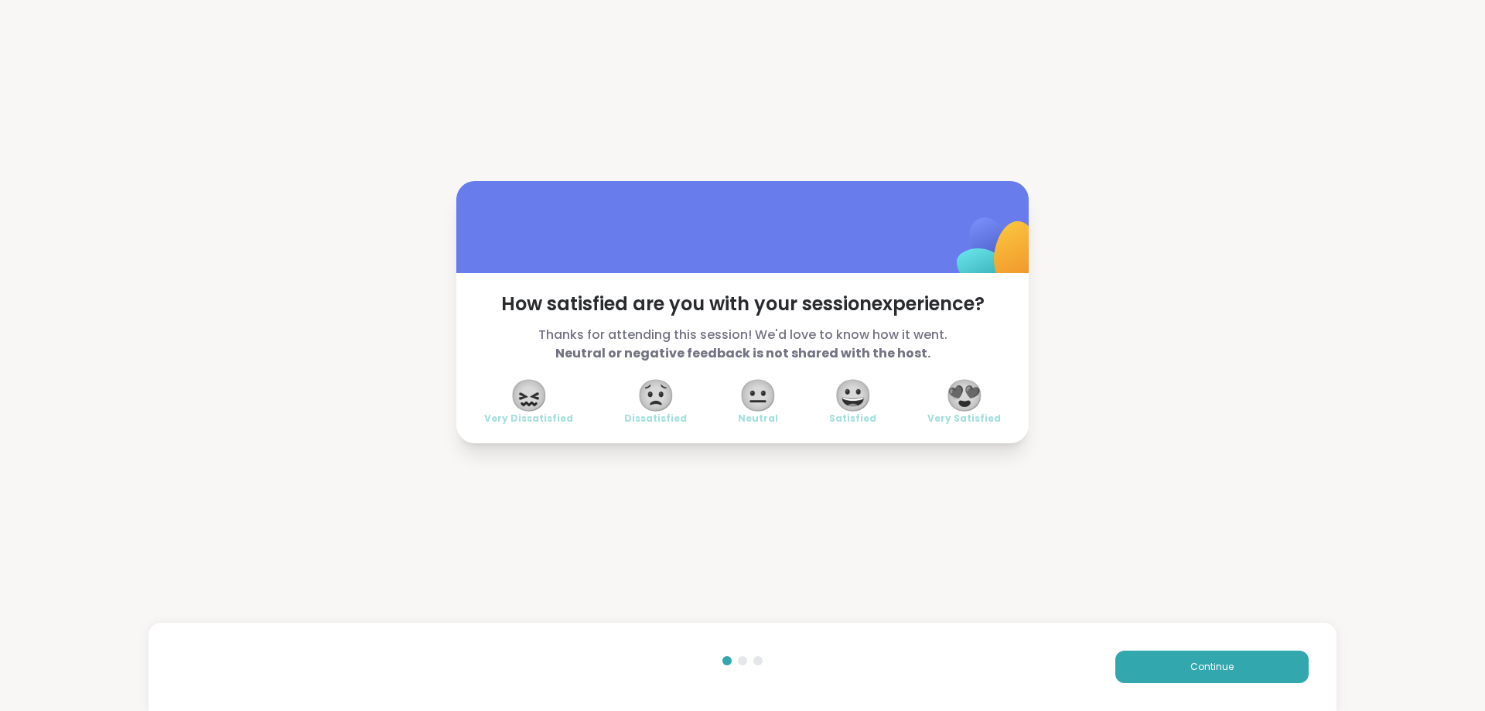
click at [959, 398] on span "😍" at bounding box center [964, 395] width 39 height 28
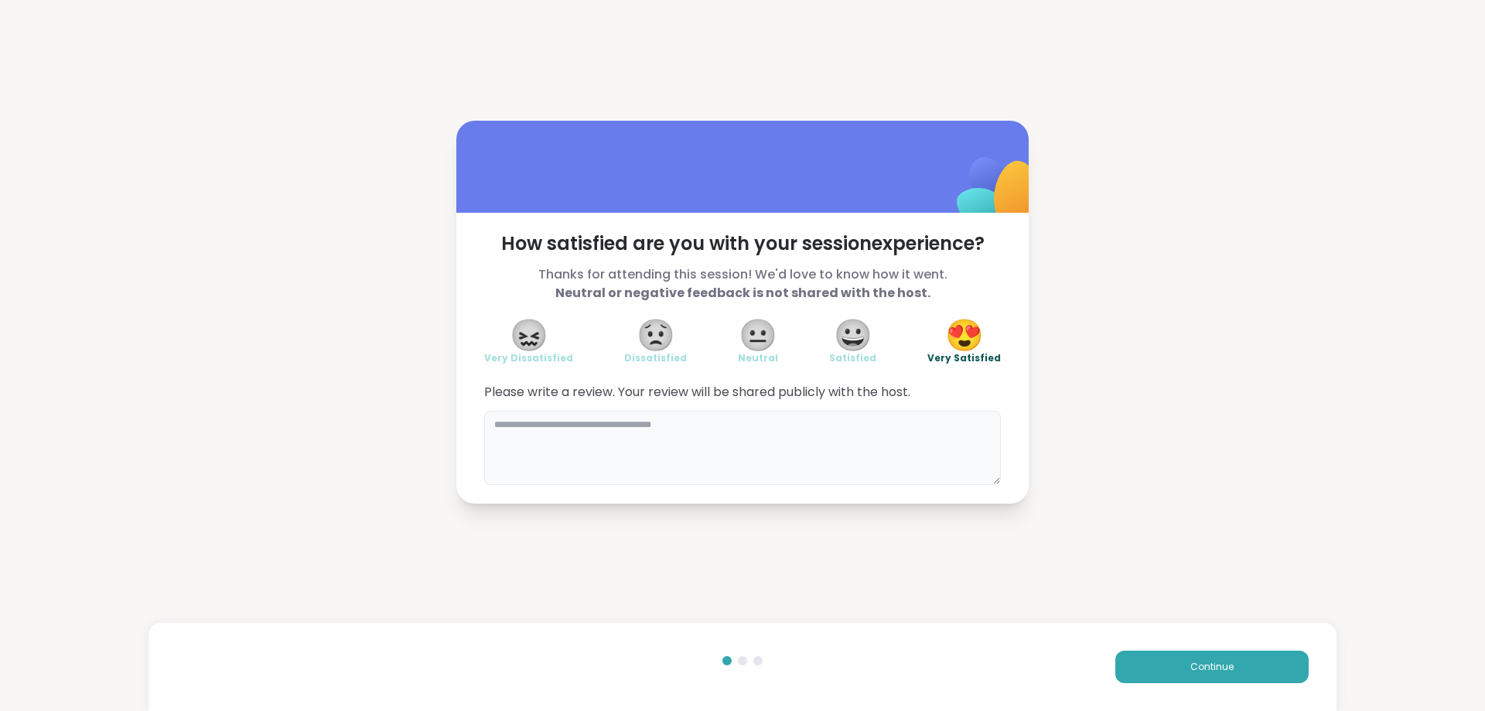
click at [658, 470] on textarea at bounding box center [742, 448] width 517 height 74
type textarea "****"
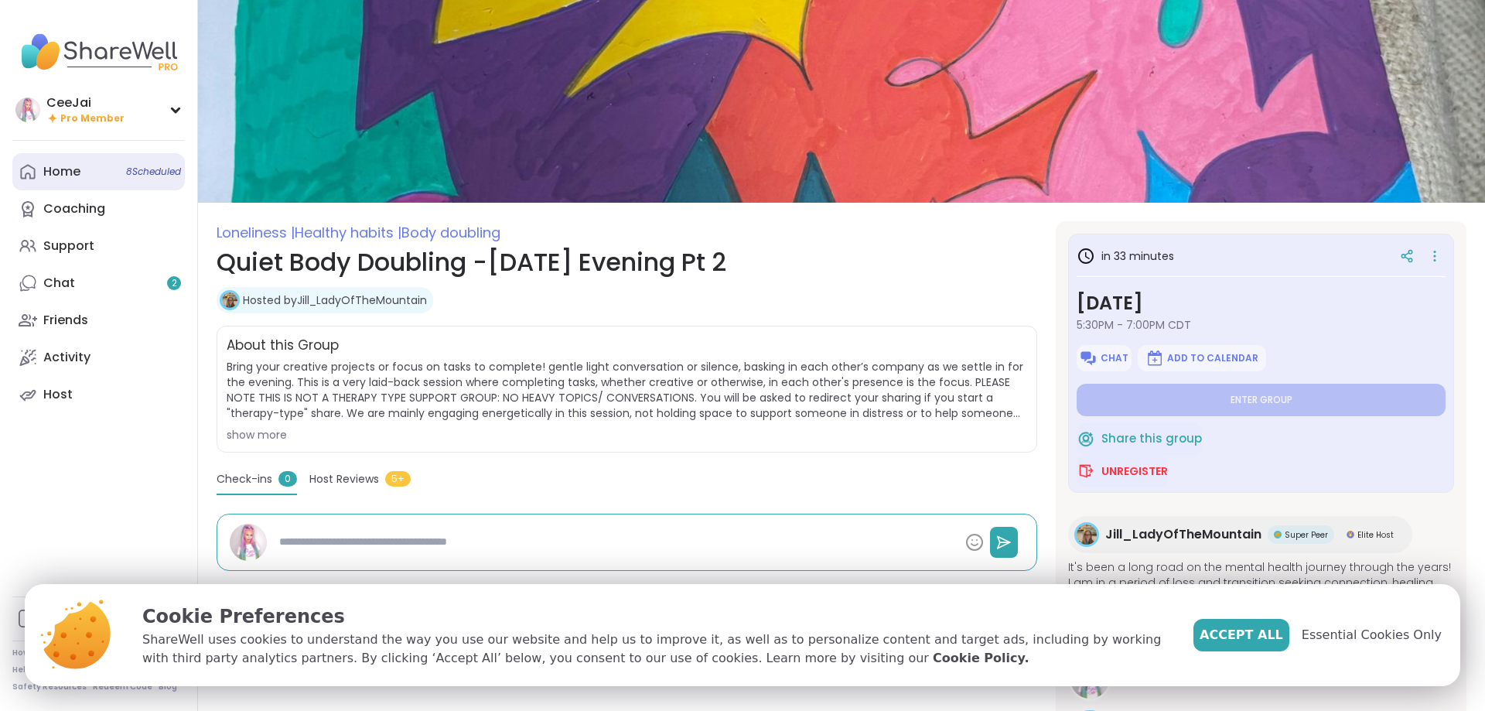
click at [49, 168] on div "Home 8 Scheduled" at bounding box center [61, 171] width 37 height 17
type textarea "*"
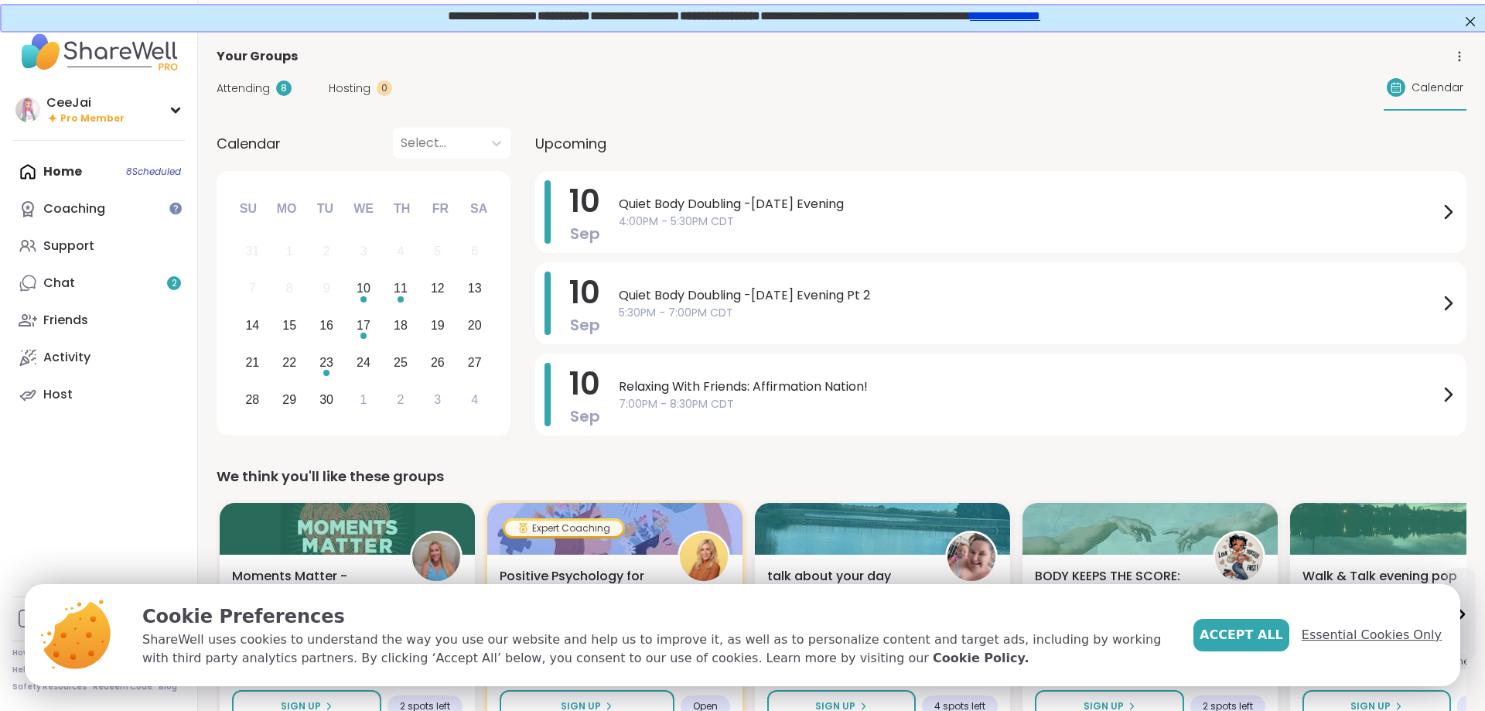
click at [1391, 637] on span "Essential Cookies Only" at bounding box center [1372, 635] width 140 height 19
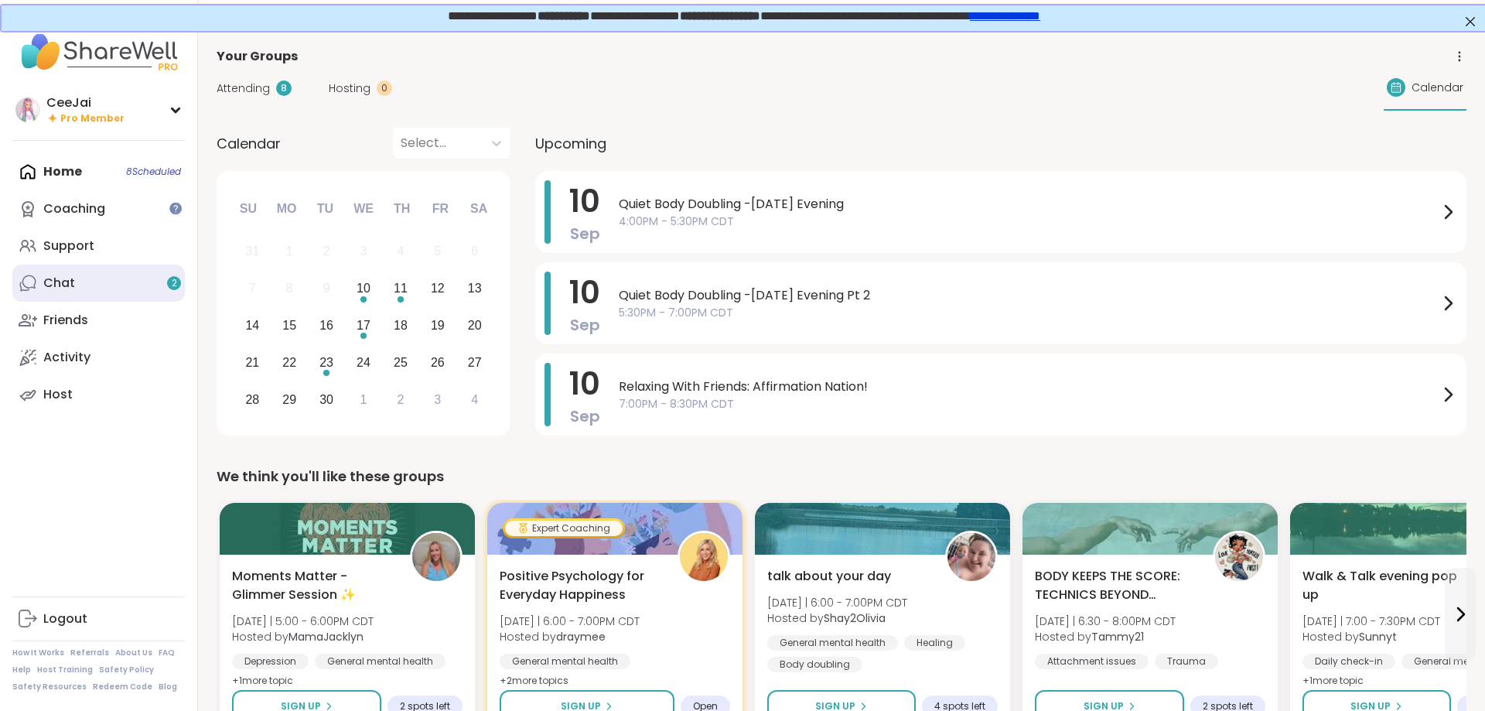
click at [42, 284] on link "Chat 2" at bounding box center [98, 283] width 172 height 37
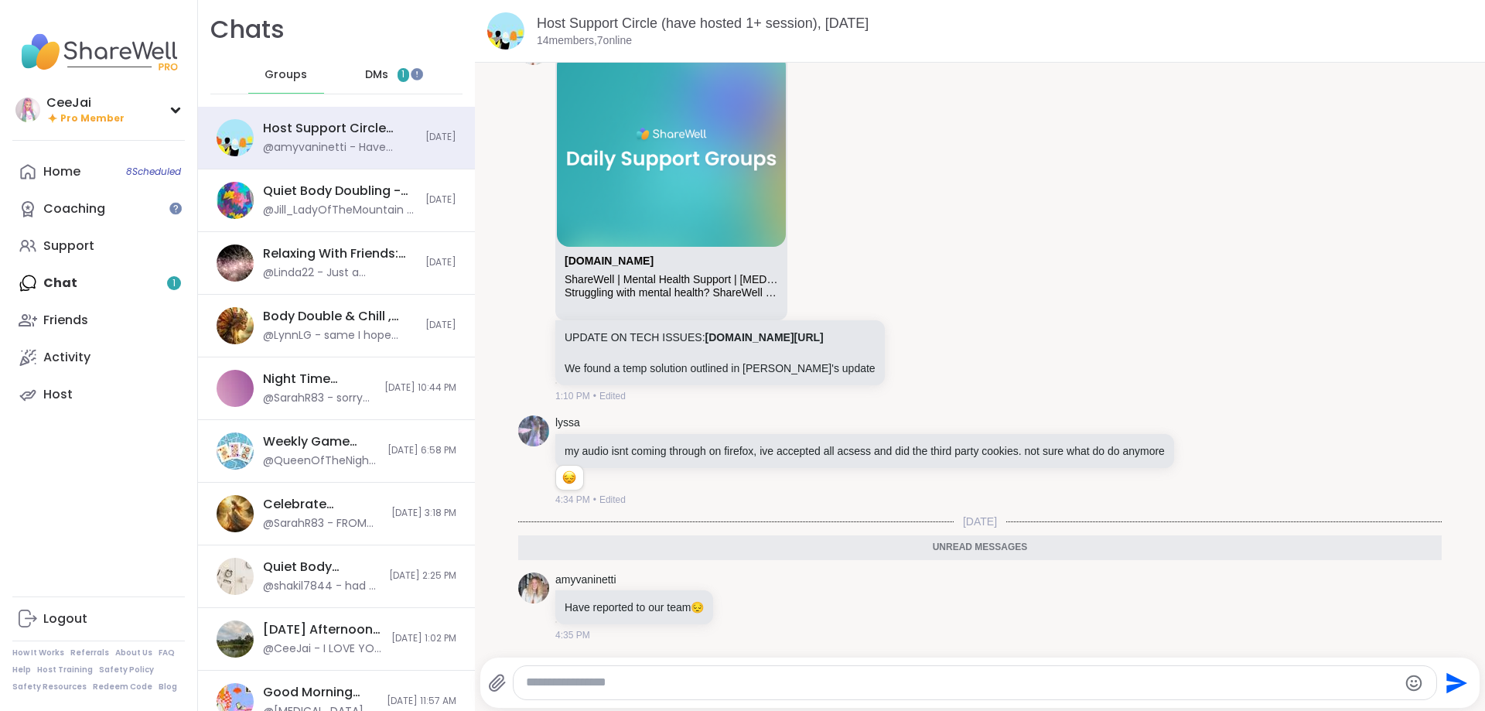
click at [369, 66] on div "DMs 1" at bounding box center [388, 74] width 76 height 37
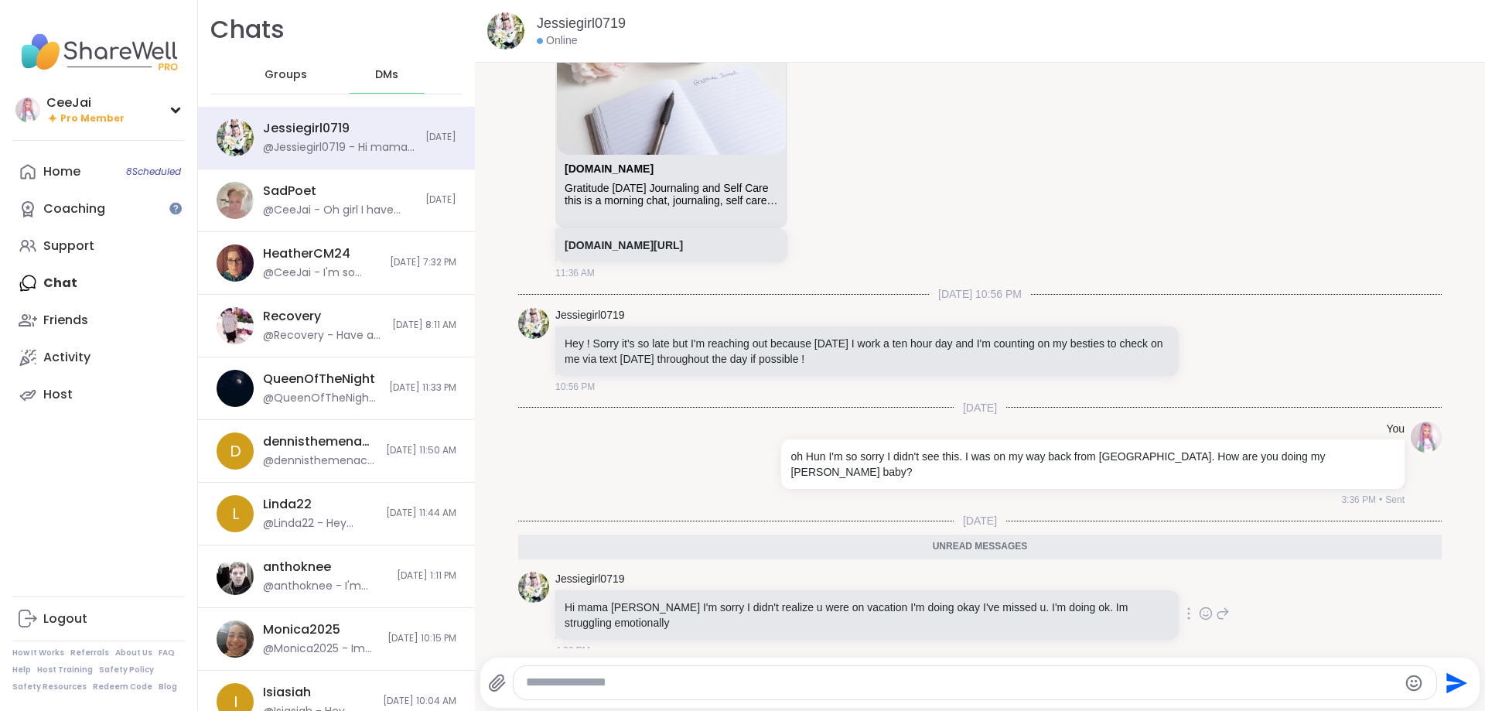
click at [1224, 604] on icon at bounding box center [1223, 613] width 14 height 19
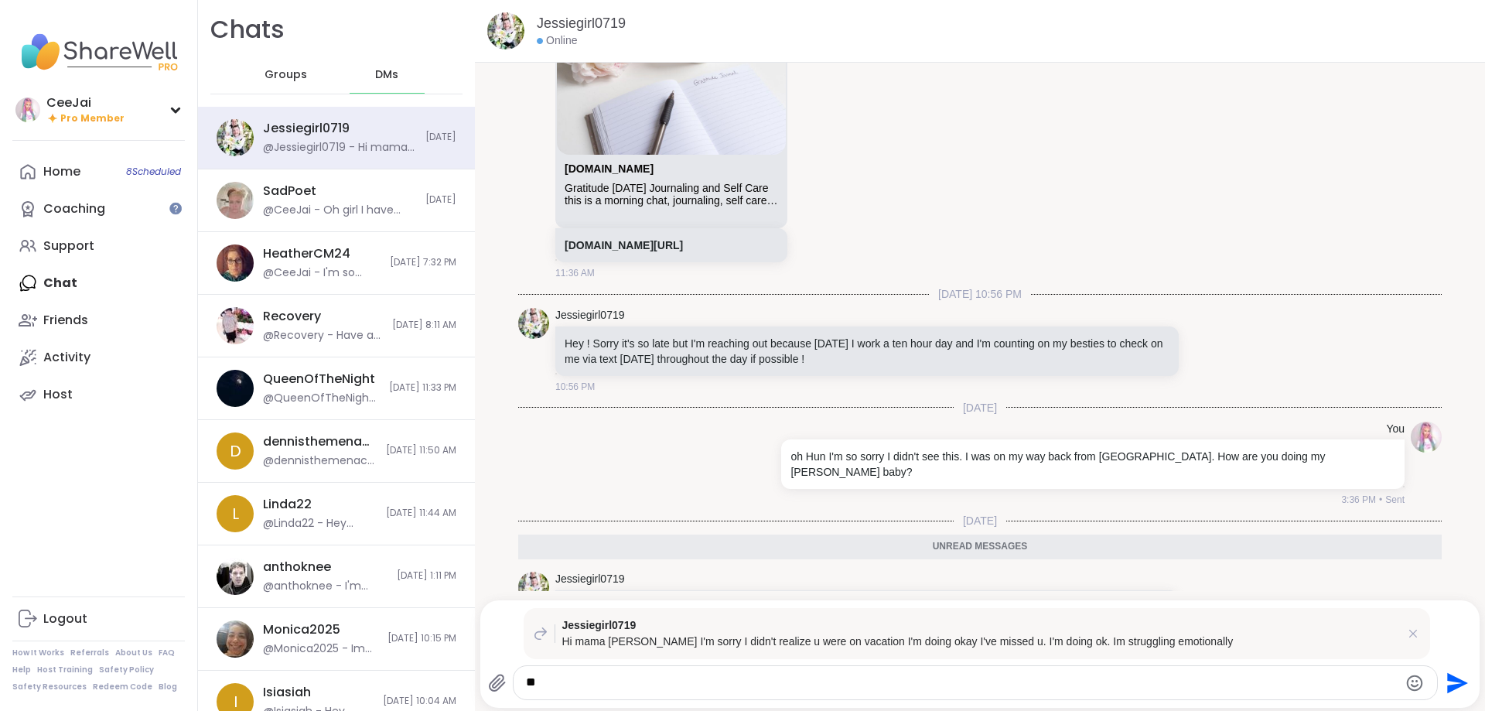
type textarea "*"
click at [1415, 635] on icon at bounding box center [1412, 633] width 15 height 15
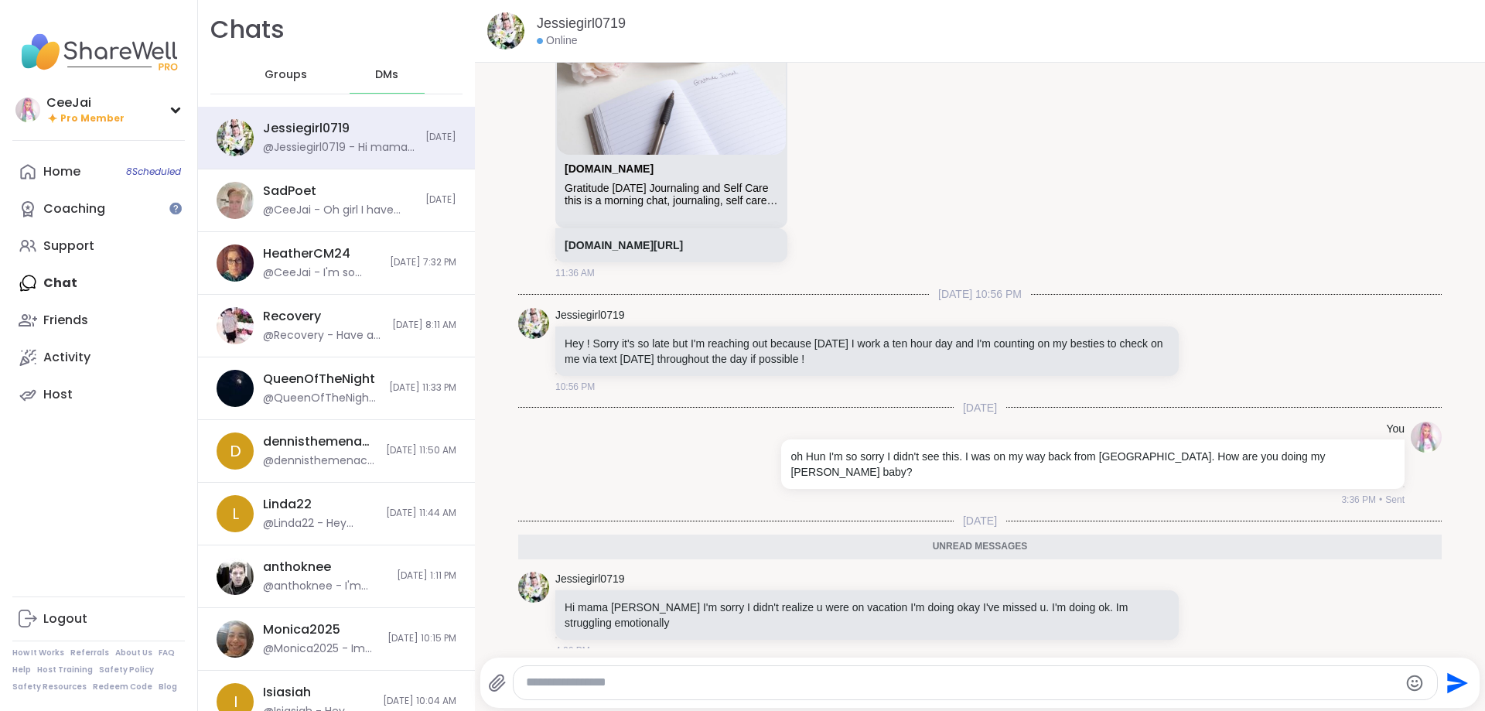
click at [588, 680] on textarea "Type your message" at bounding box center [962, 682] width 872 height 16
type textarea "**********"
click at [1456, 675] on icon "Send" at bounding box center [1455, 683] width 25 height 25
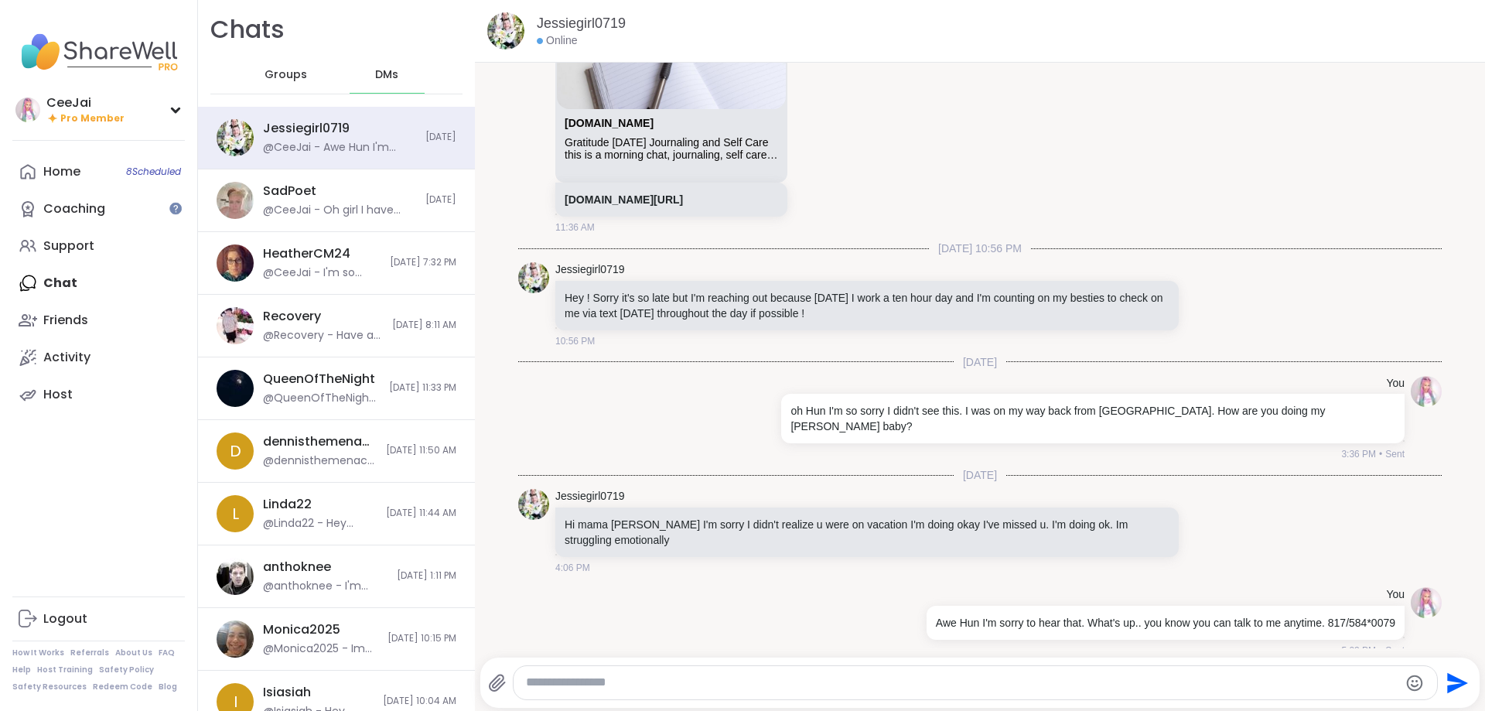
click at [650, 684] on textarea "Type your message" at bounding box center [962, 682] width 872 height 16
click at [57, 241] on div "Support" at bounding box center [68, 245] width 51 height 17
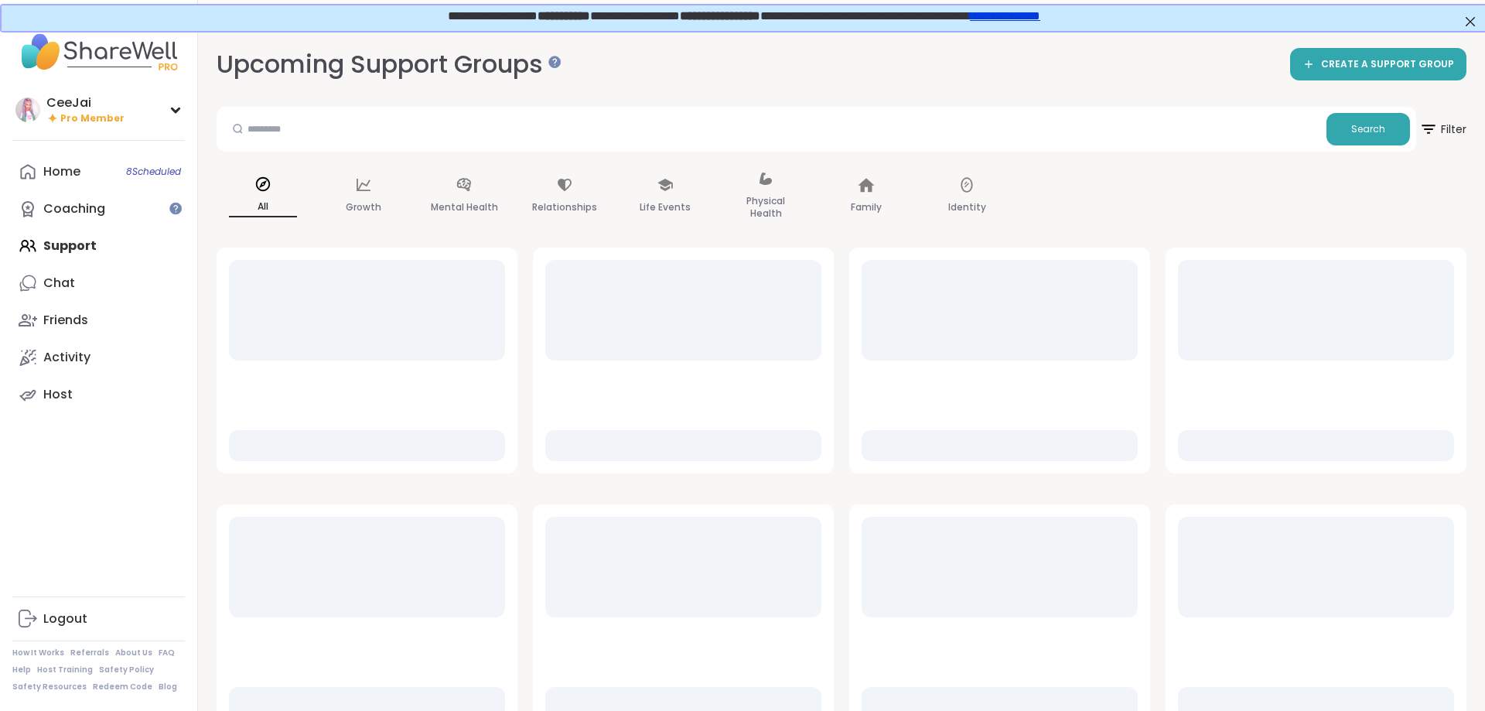
click at [1471, 124] on div "Upcoming Support Groups CREATE A SUPPORT GROUP Search Filter All Growth Mental …" at bounding box center [841, 508] width 1287 height 958
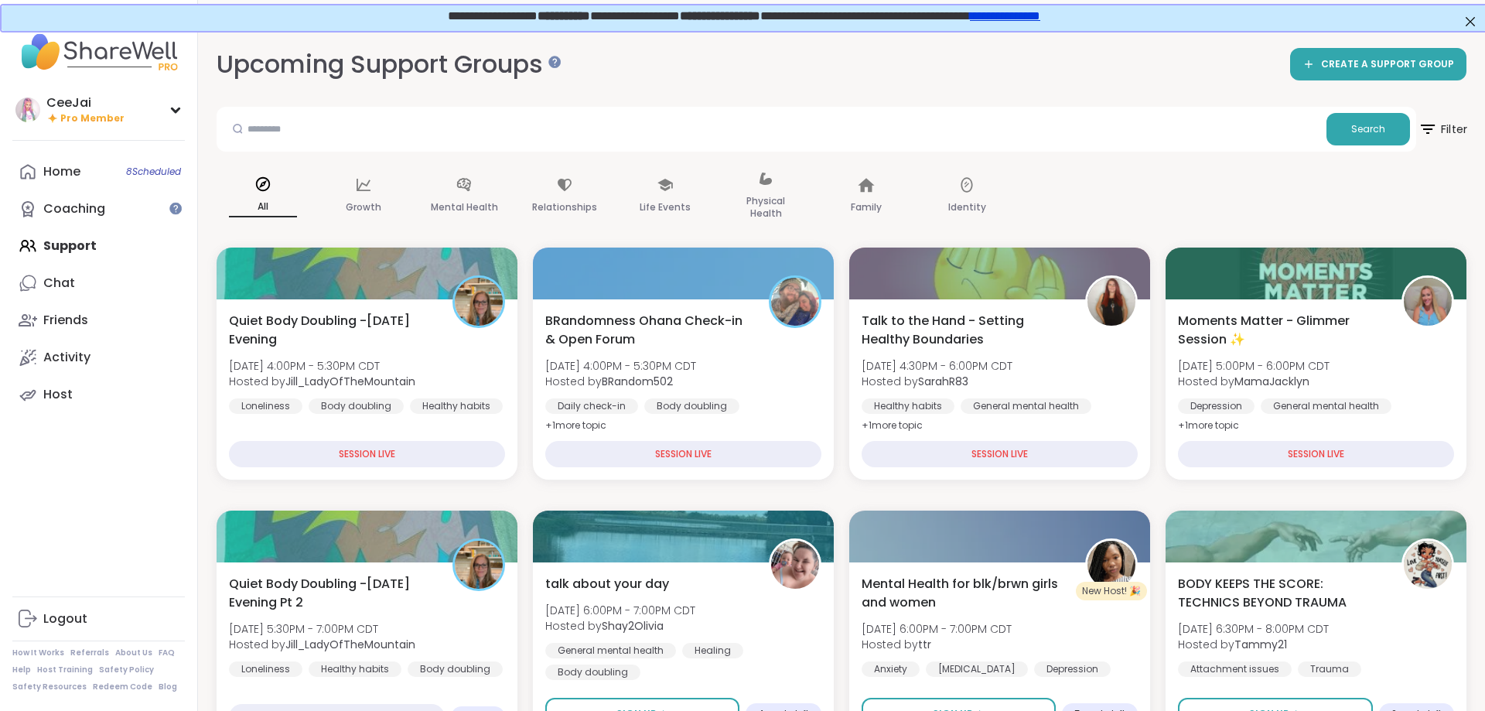
click at [1456, 127] on span "Filter" at bounding box center [1442, 129] width 49 height 39
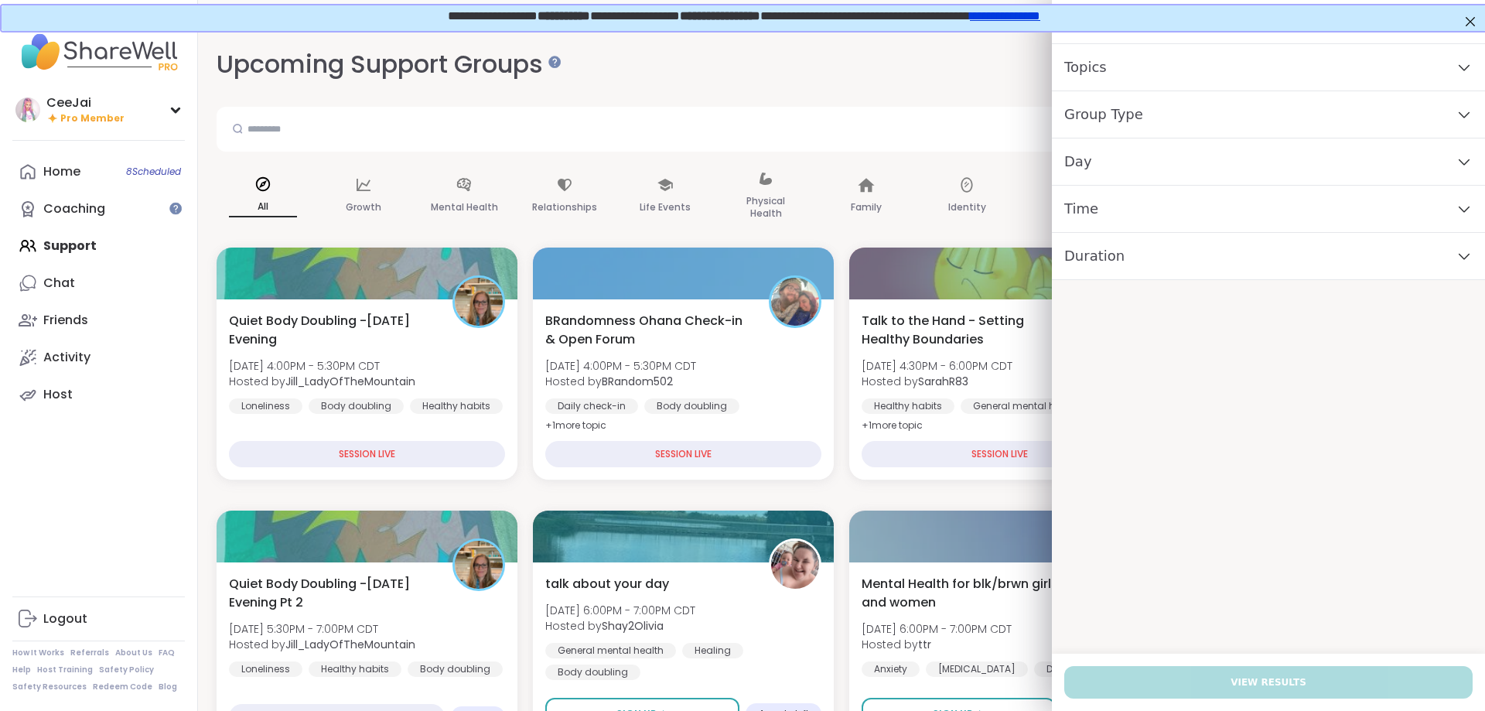
click at [1085, 110] on span "Group Type" at bounding box center [1103, 115] width 79 height 22
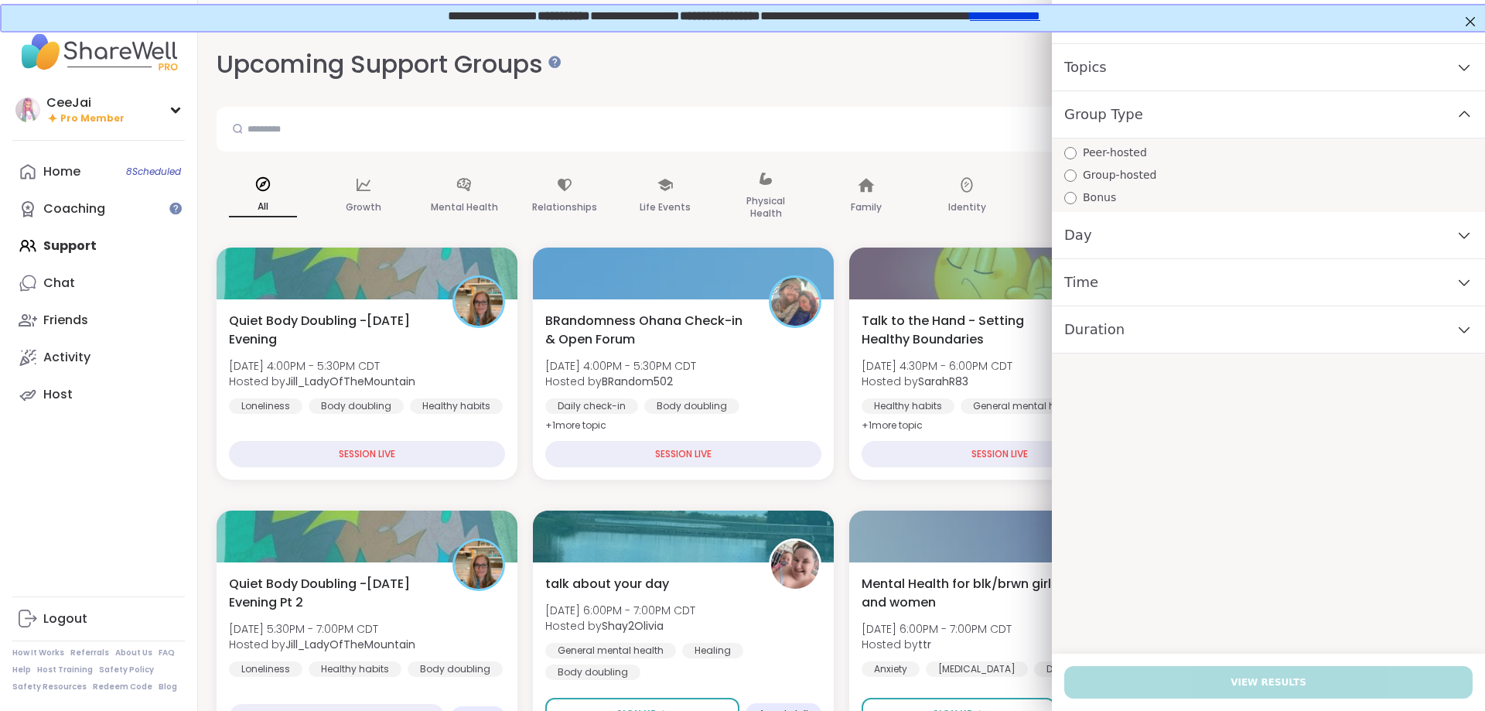
click at [1083, 150] on span "Peer-hosted" at bounding box center [1115, 153] width 64 height 16
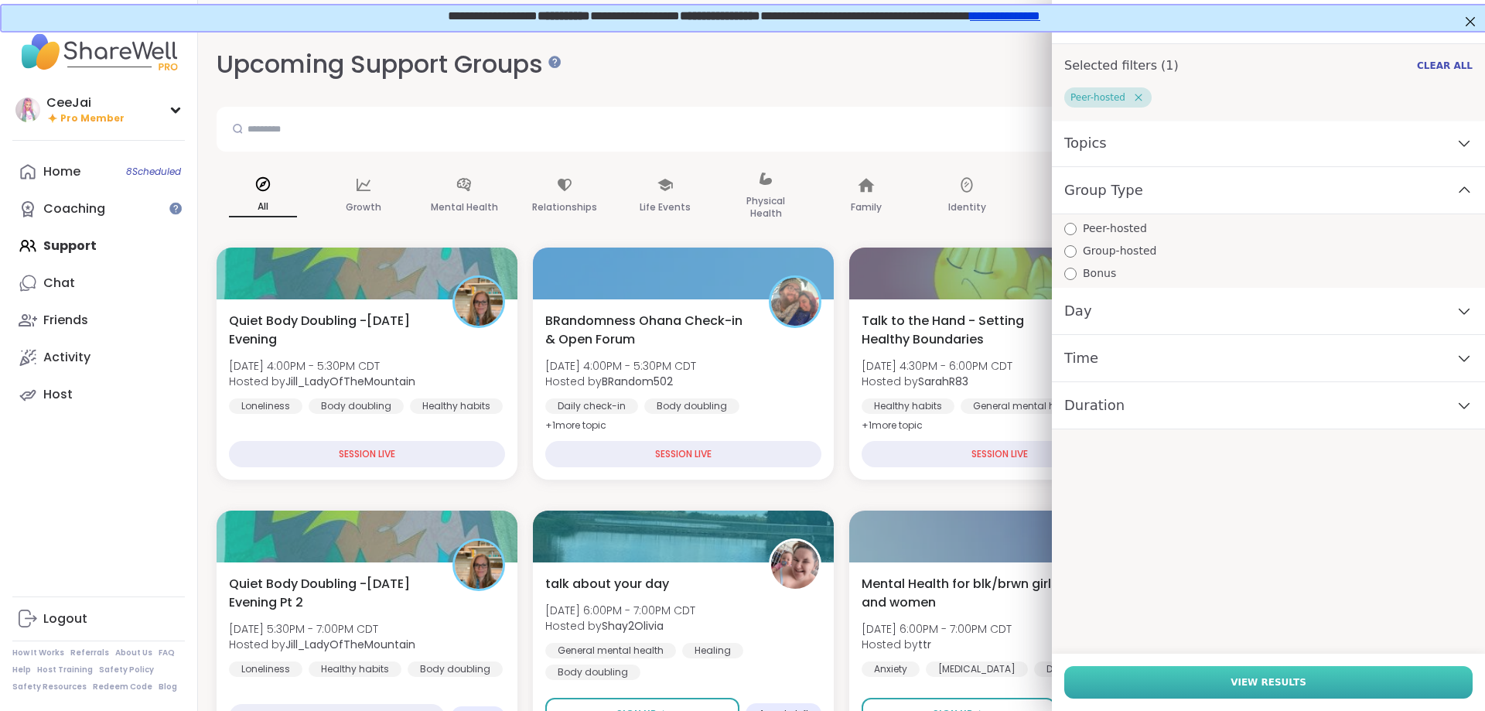
click at [1277, 682] on span "View Results" at bounding box center [1269, 682] width 76 height 14
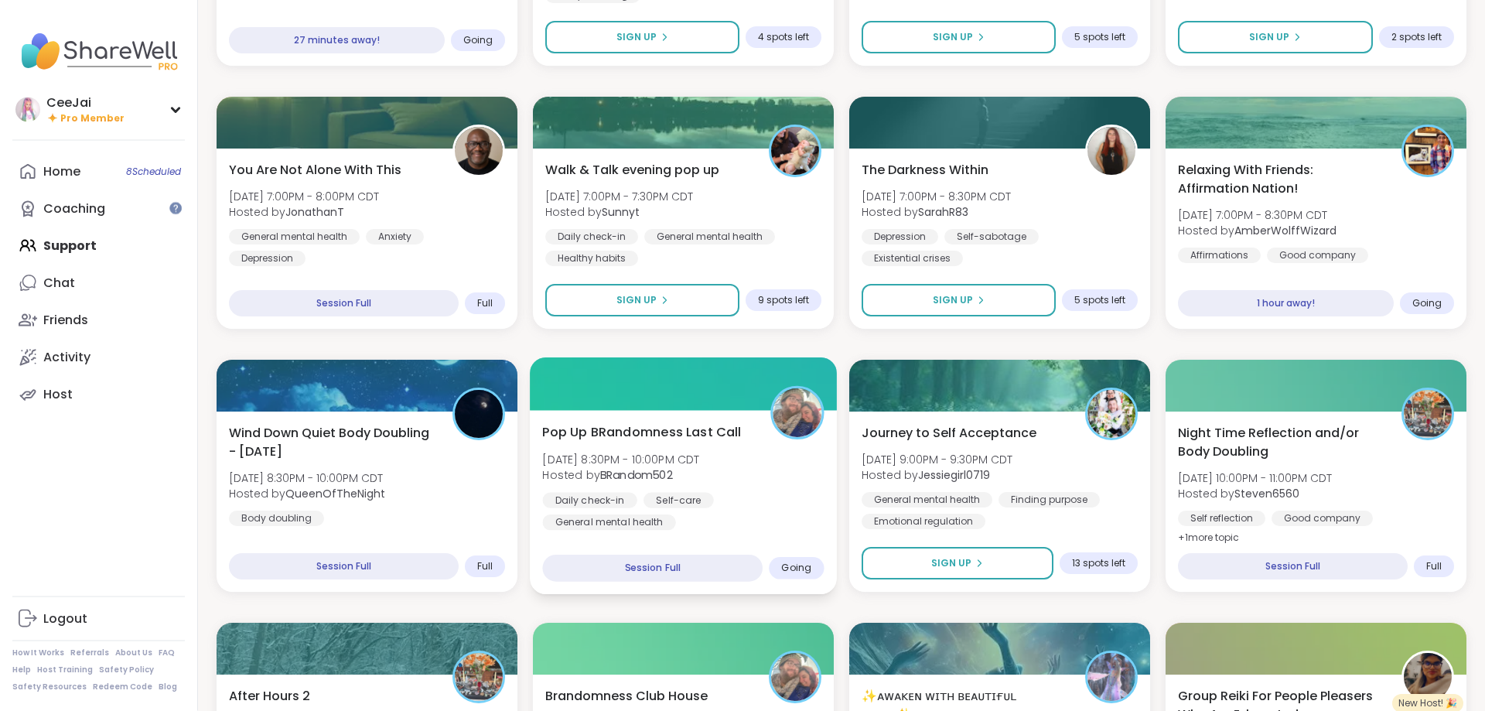
scroll to position [789, 0]
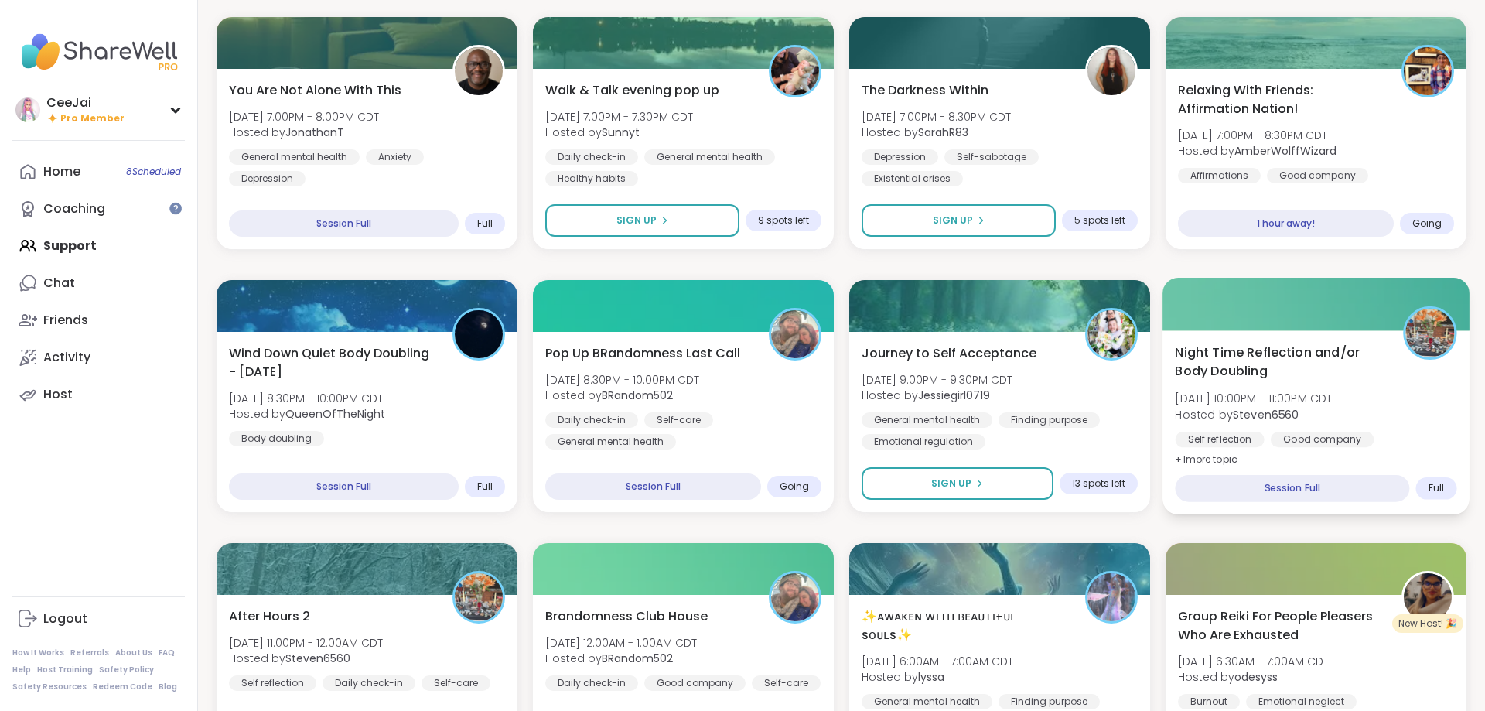
click at [1287, 405] on span "Wed, Sep 10 | 10:00PM - 11:00PM CDT" at bounding box center [1253, 398] width 157 height 15
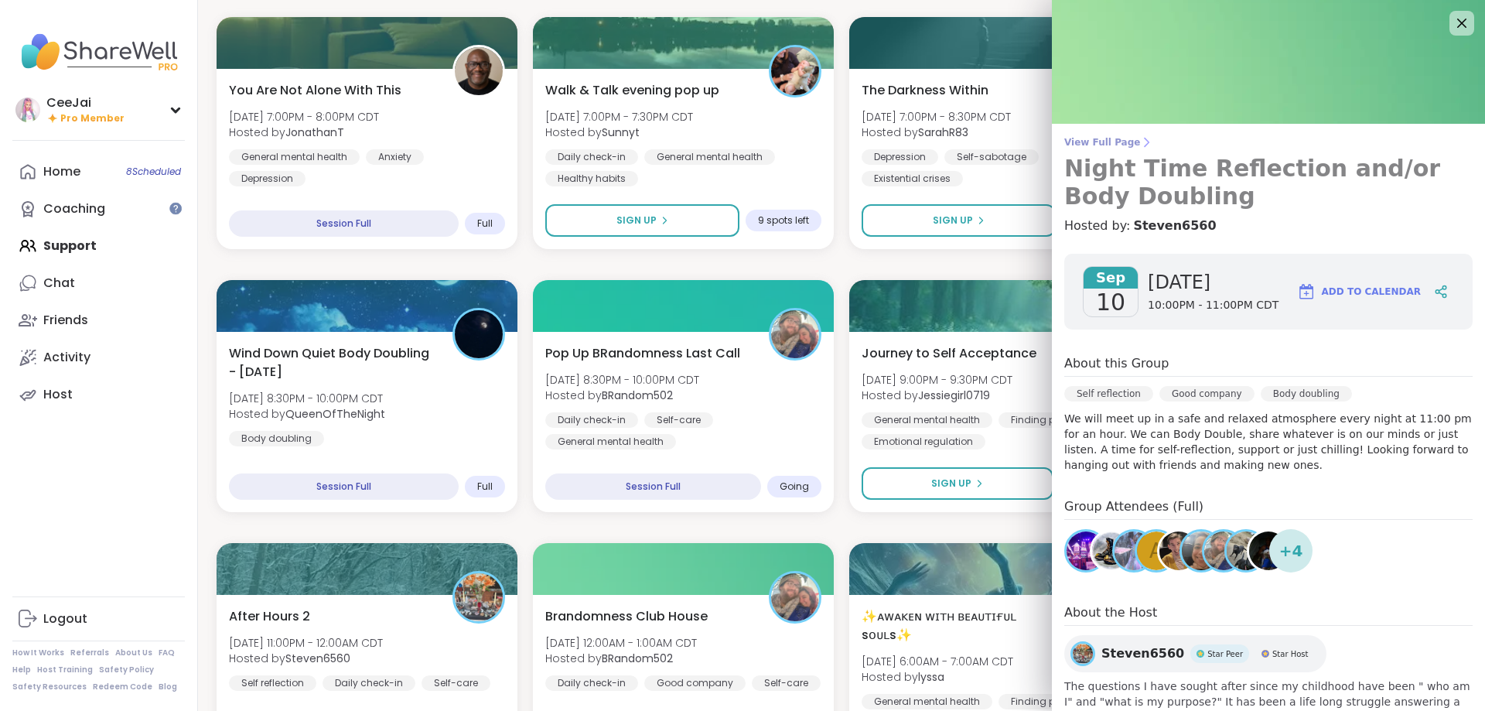
click at [1114, 142] on span "View Full Page" at bounding box center [1268, 142] width 408 height 12
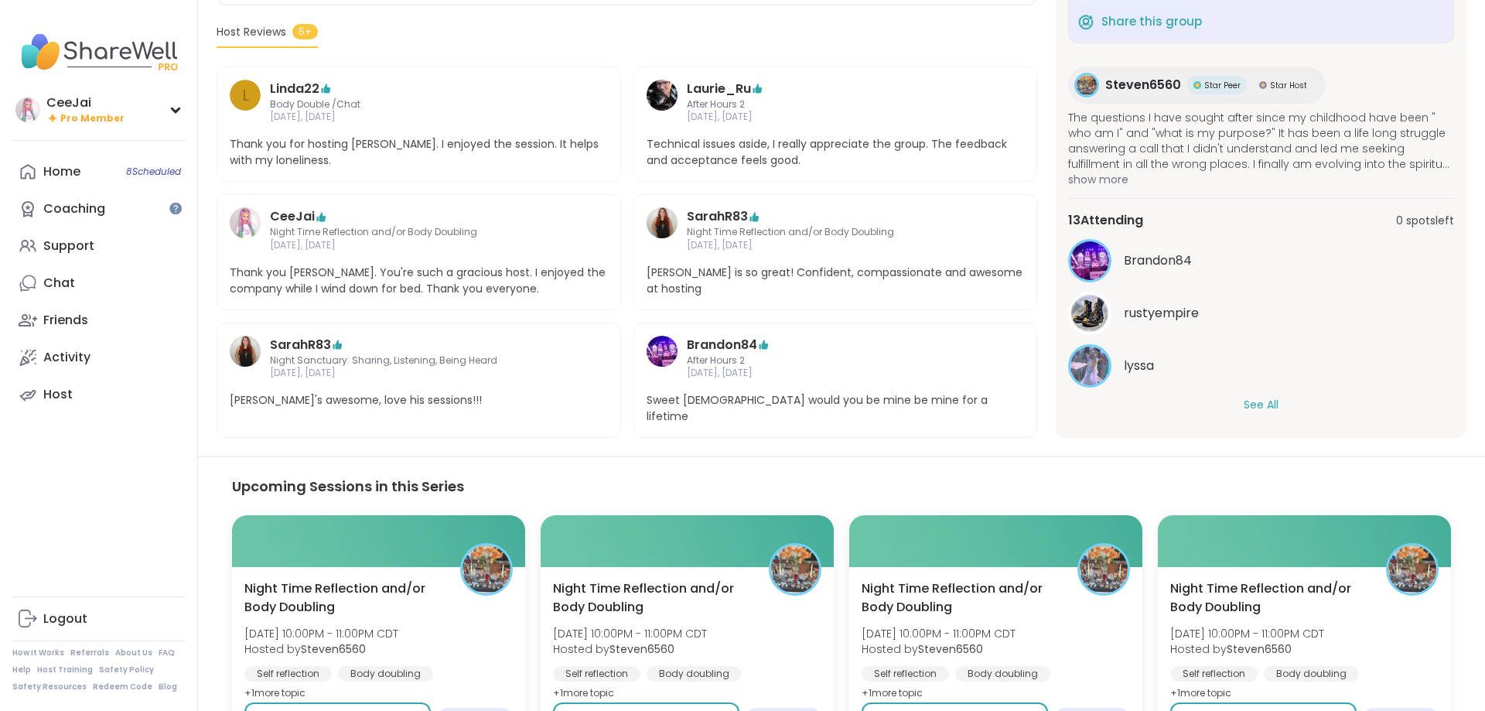
click at [1272, 397] on button "See All" at bounding box center [1261, 405] width 35 height 16
